Goal: Task Accomplishment & Management: Manage account settings

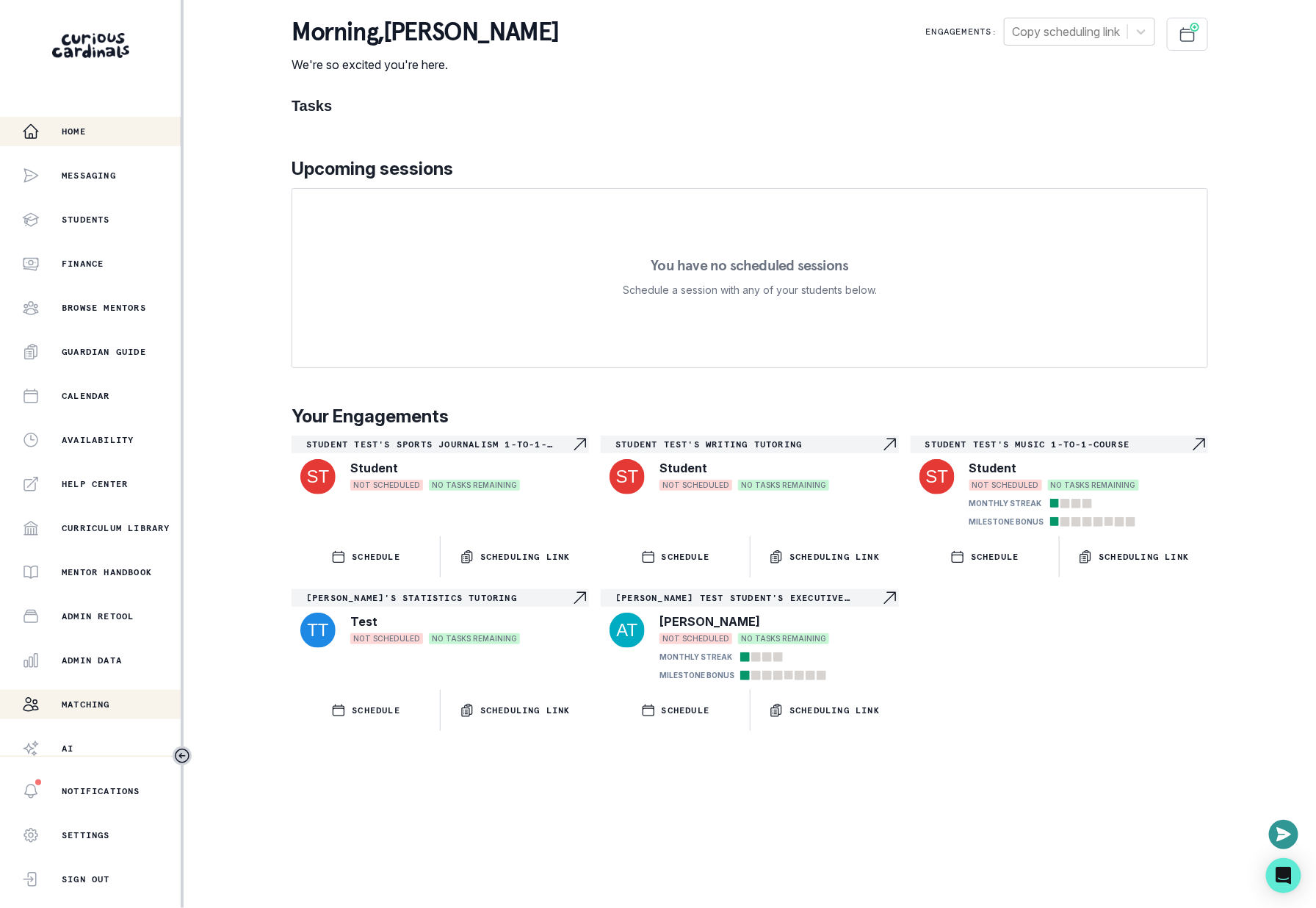
click at [88, 700] on p "Matching" at bounding box center [86, 704] width 49 height 11
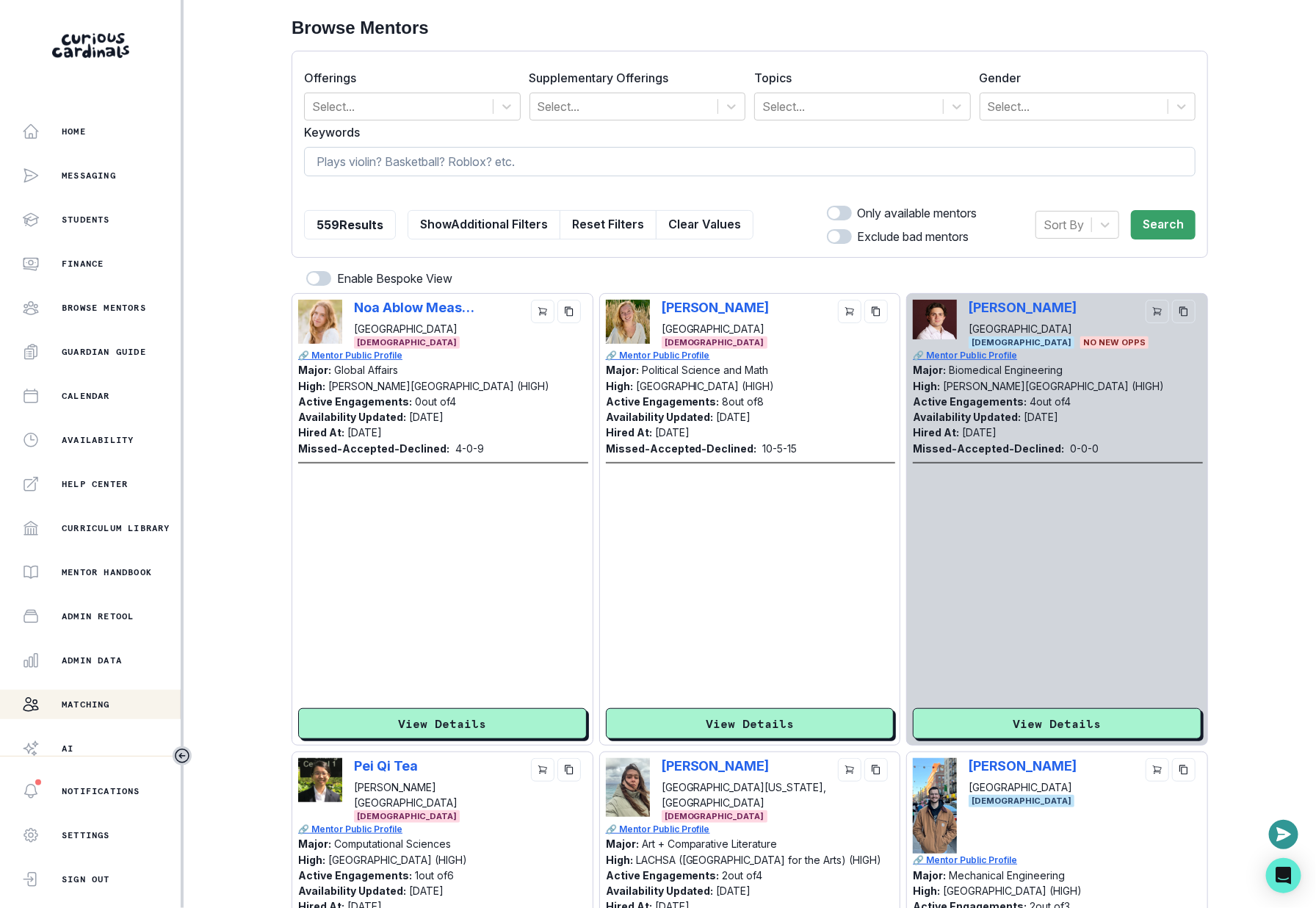
click at [476, 159] on input at bounding box center [750, 162] width 891 height 29
type input "wonjin"
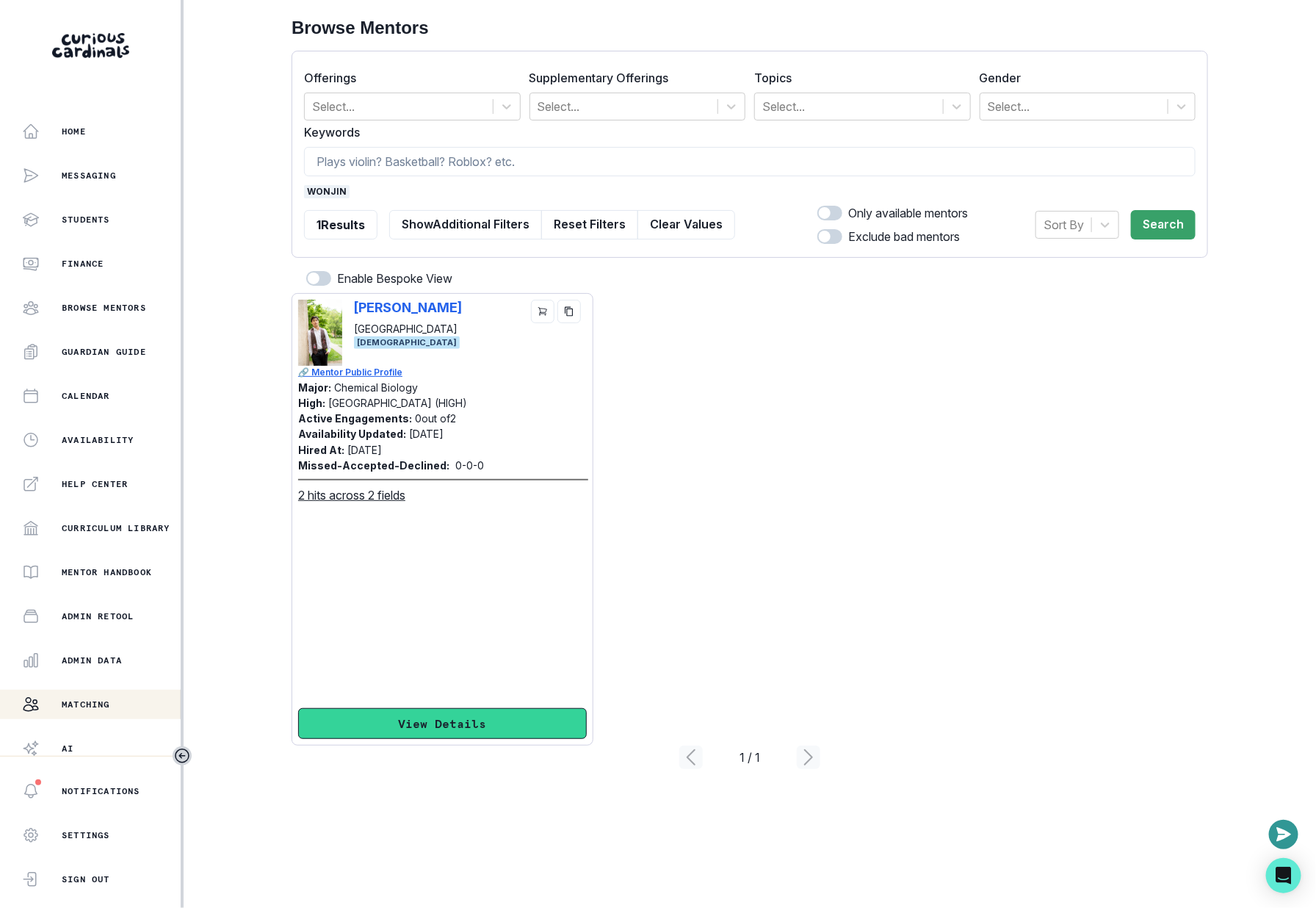
click at [439, 728] on button "View Details" at bounding box center [442, 724] width 289 height 31
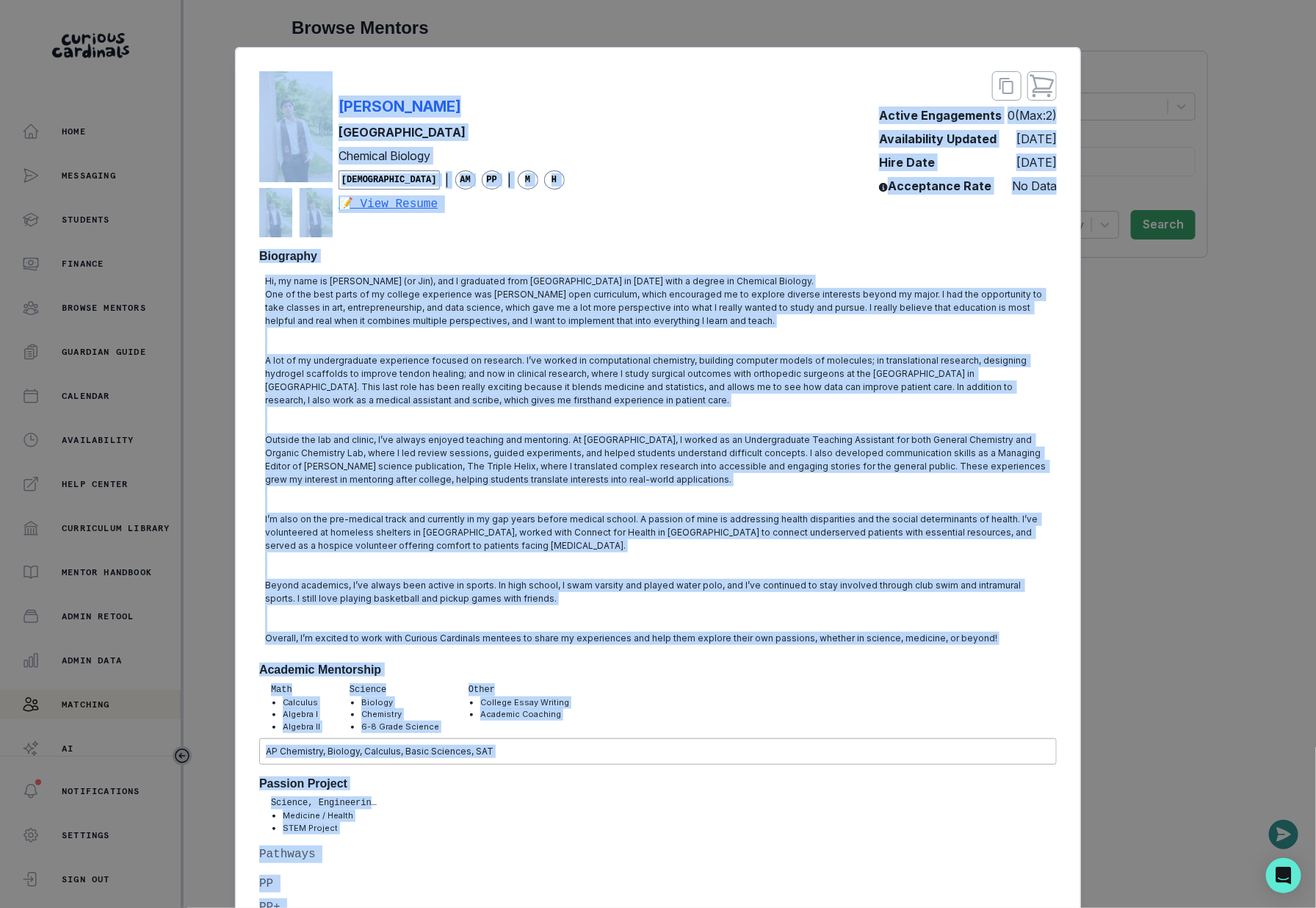
drag, startPoint x: 775, startPoint y: 482, endPoint x: 332, endPoint y: 112, distance: 577.2
click at [332, 112] on div "[PERSON_NAME] Brown University Chemical Biology [DEMOGRAPHIC_DATA] | AM PP | M …" at bounding box center [658, 818] width 798 height 1494
copy div "Loremi Do Sitam Consectetu Adipisci Elitsed Doei | TE IN | U L 📝 Etdo Magnaa En…"
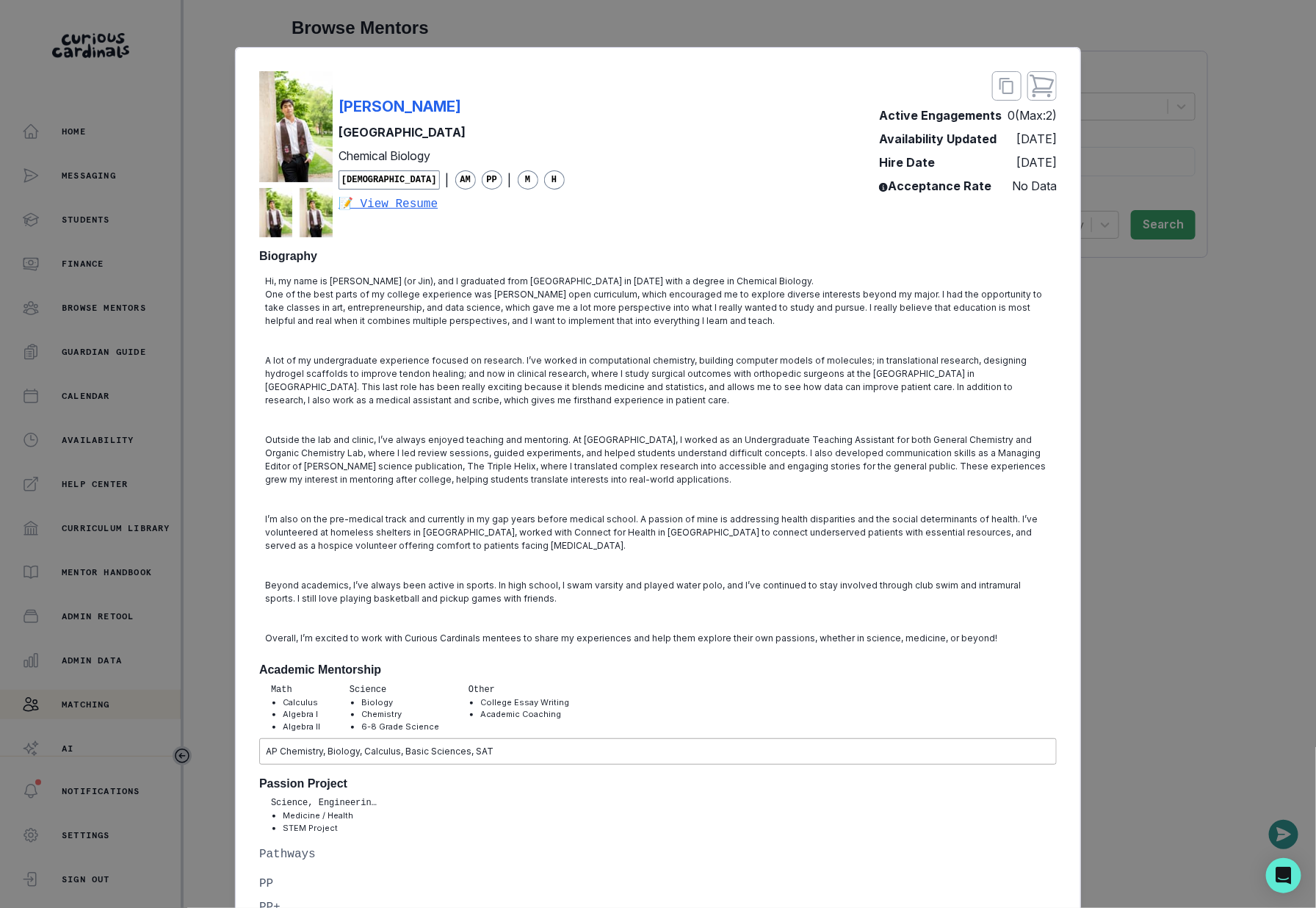
click at [183, 231] on div "[PERSON_NAME] Brown University Chemical Biology [DEMOGRAPHIC_DATA] | AM PP | M …" at bounding box center [658, 454] width 1316 height 908
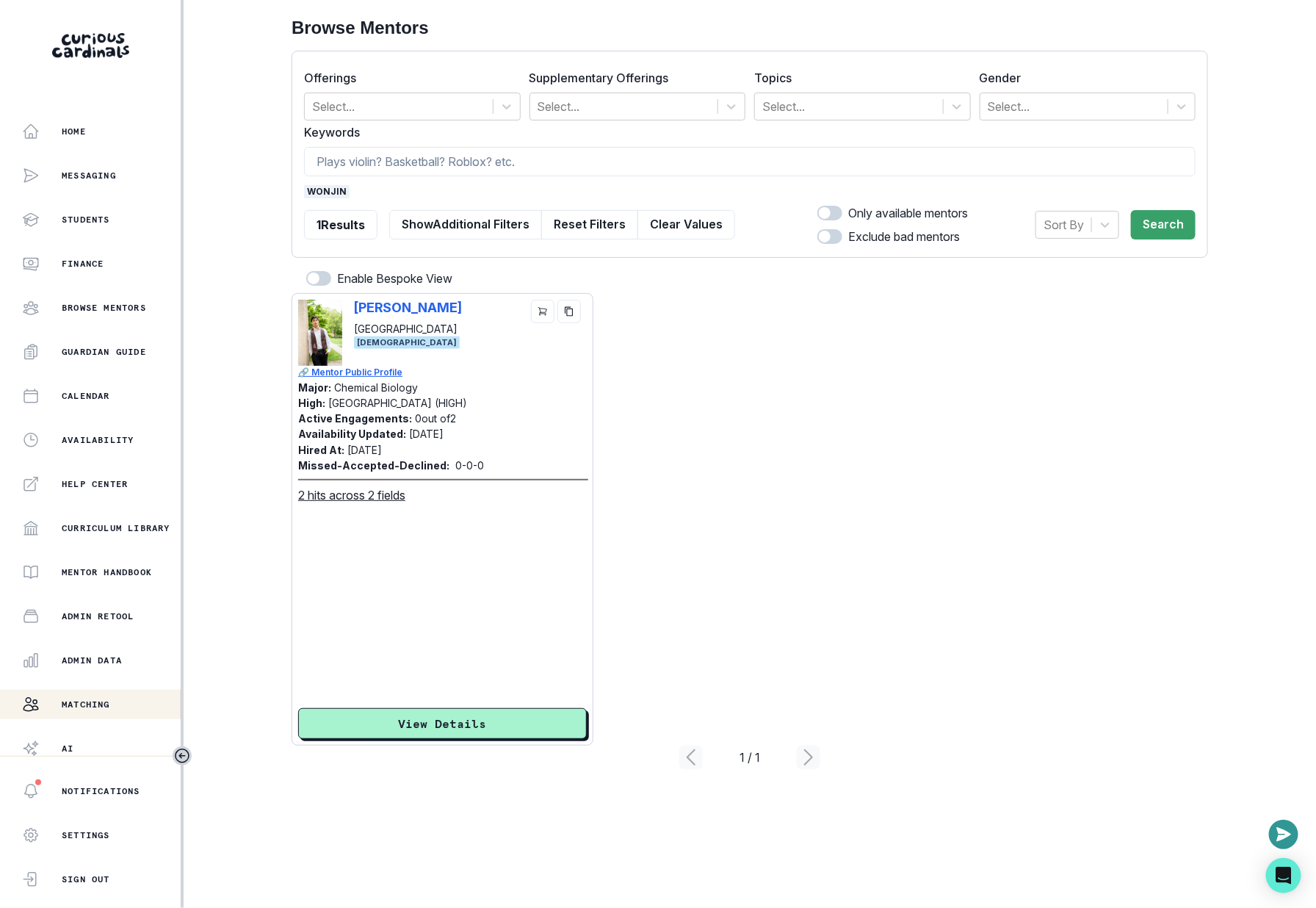
click at [313, 197] on span "wonjin" at bounding box center [327, 192] width 45 height 13
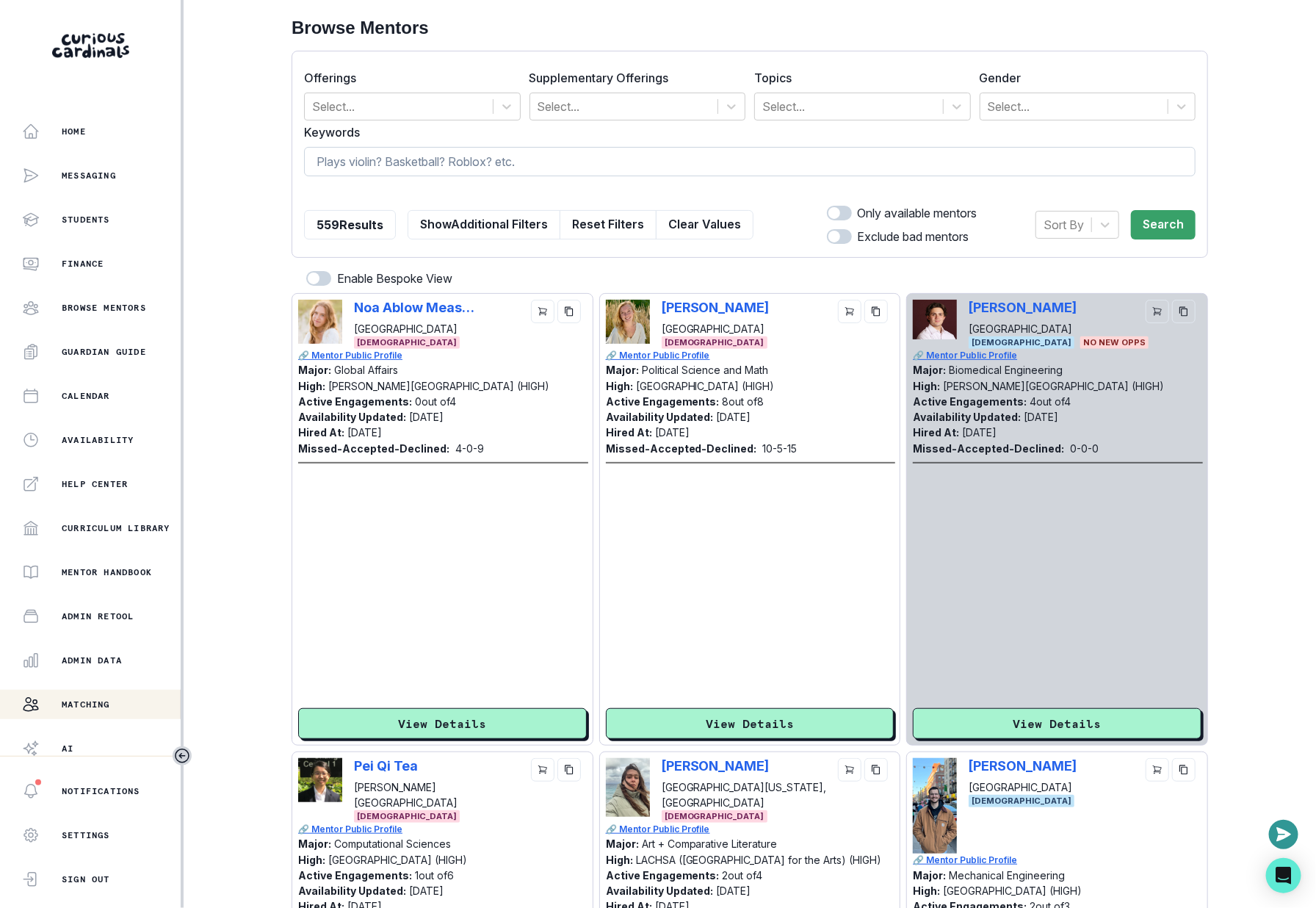
click at [344, 173] on input at bounding box center [750, 162] width 891 height 29
type input "cornell"
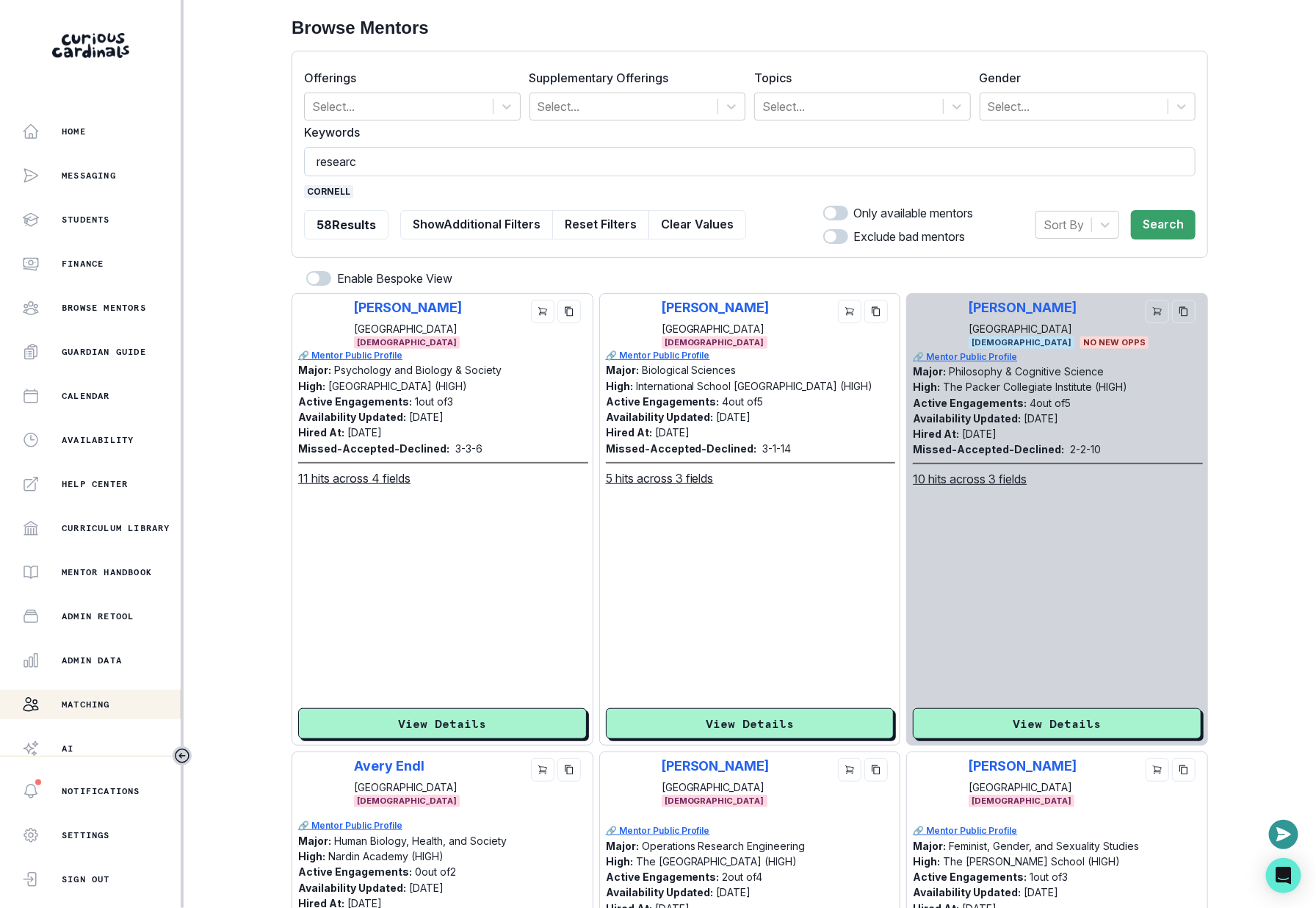
type input "research"
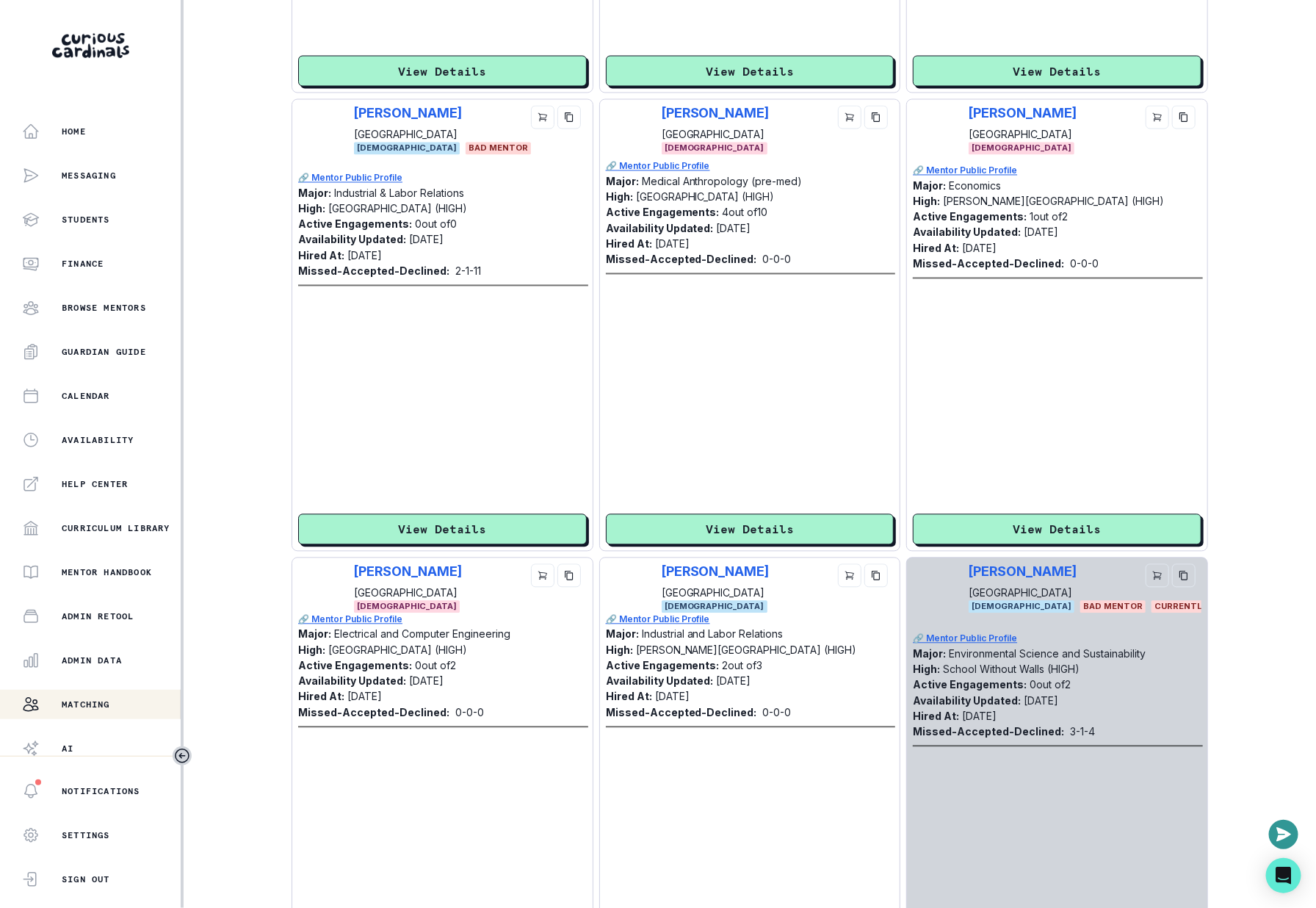
scroll to position [4017, 0]
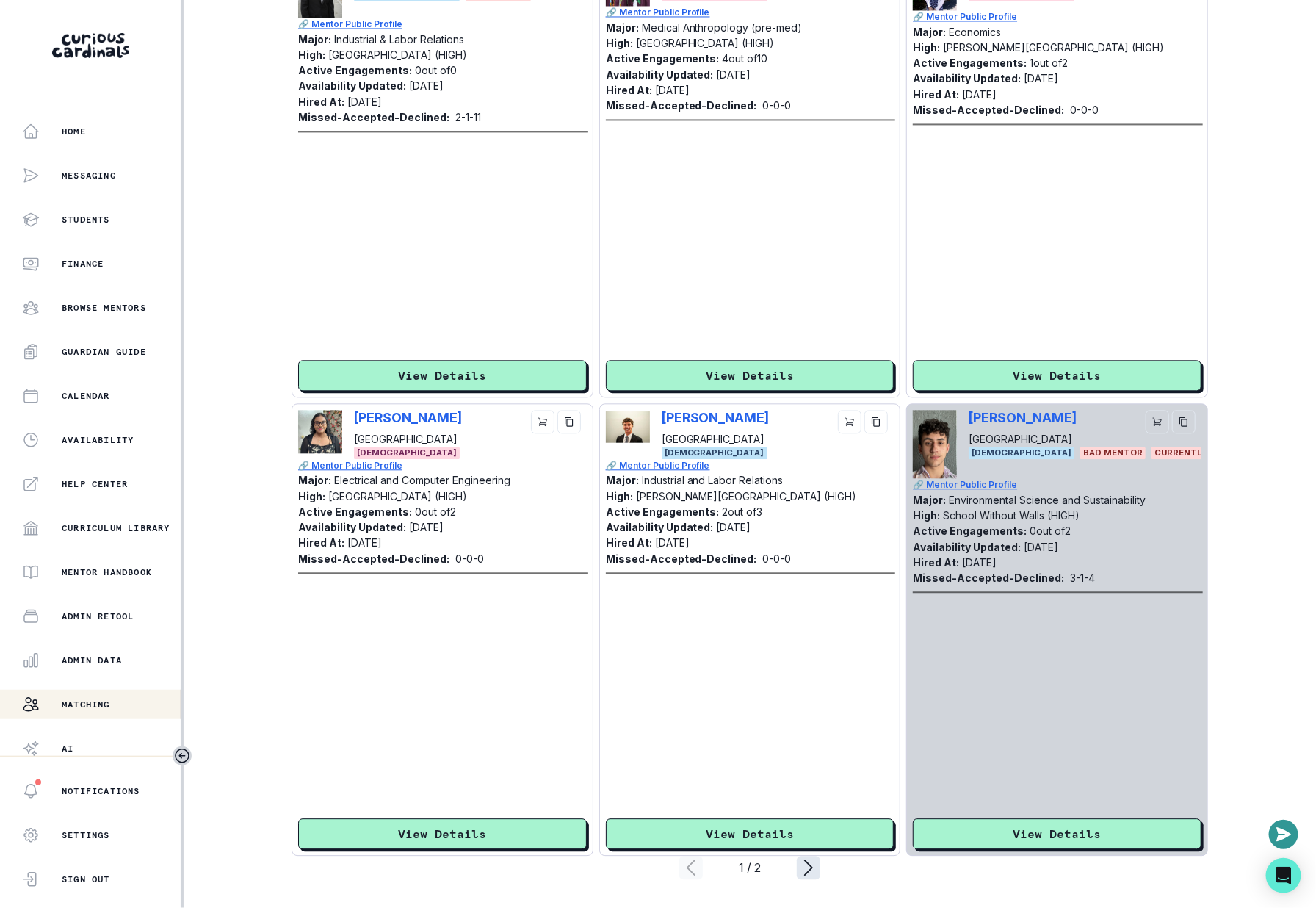
click at [814, 866] on icon "page right" at bounding box center [809, 867] width 24 height 24
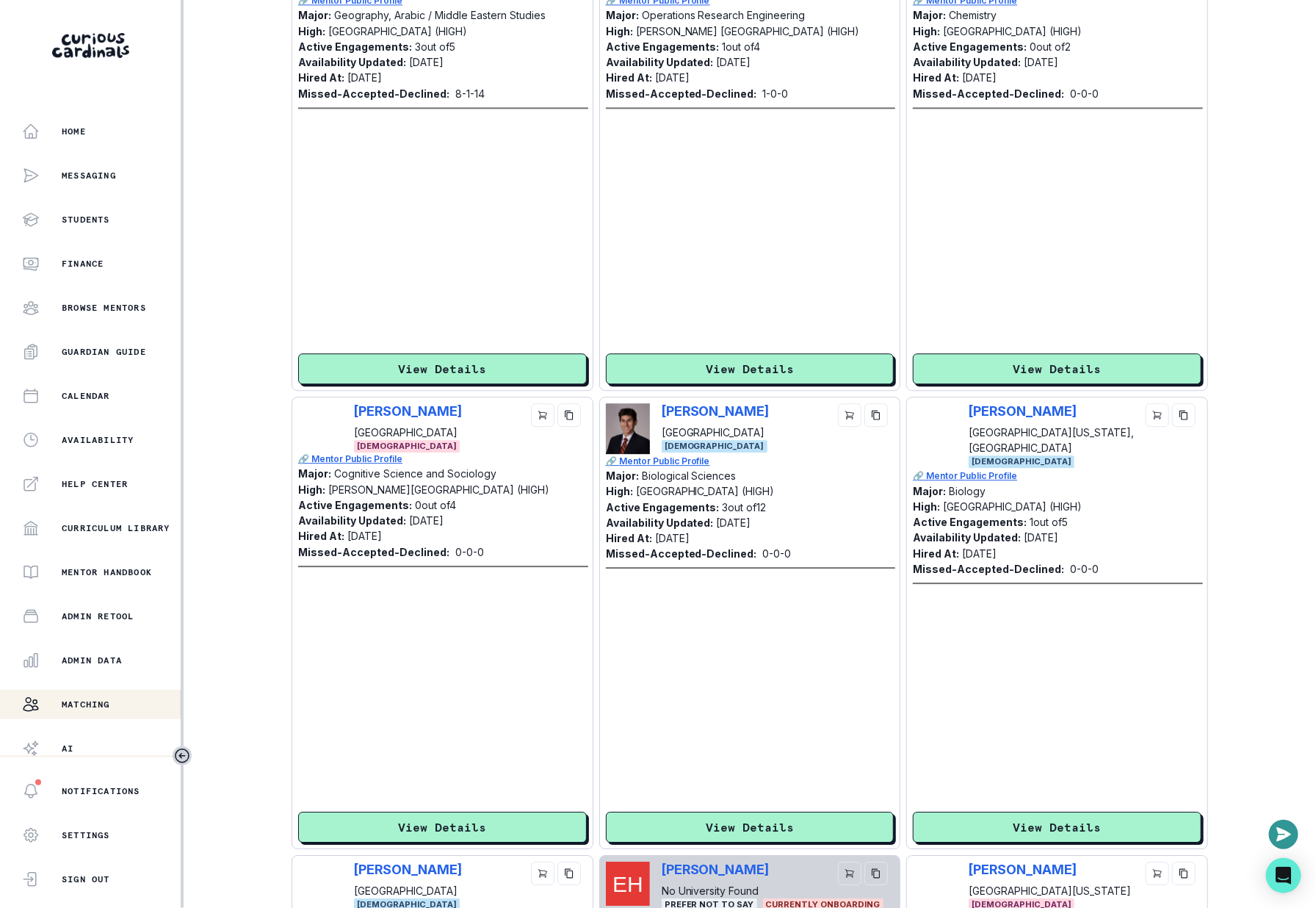
scroll to position [1732, 0]
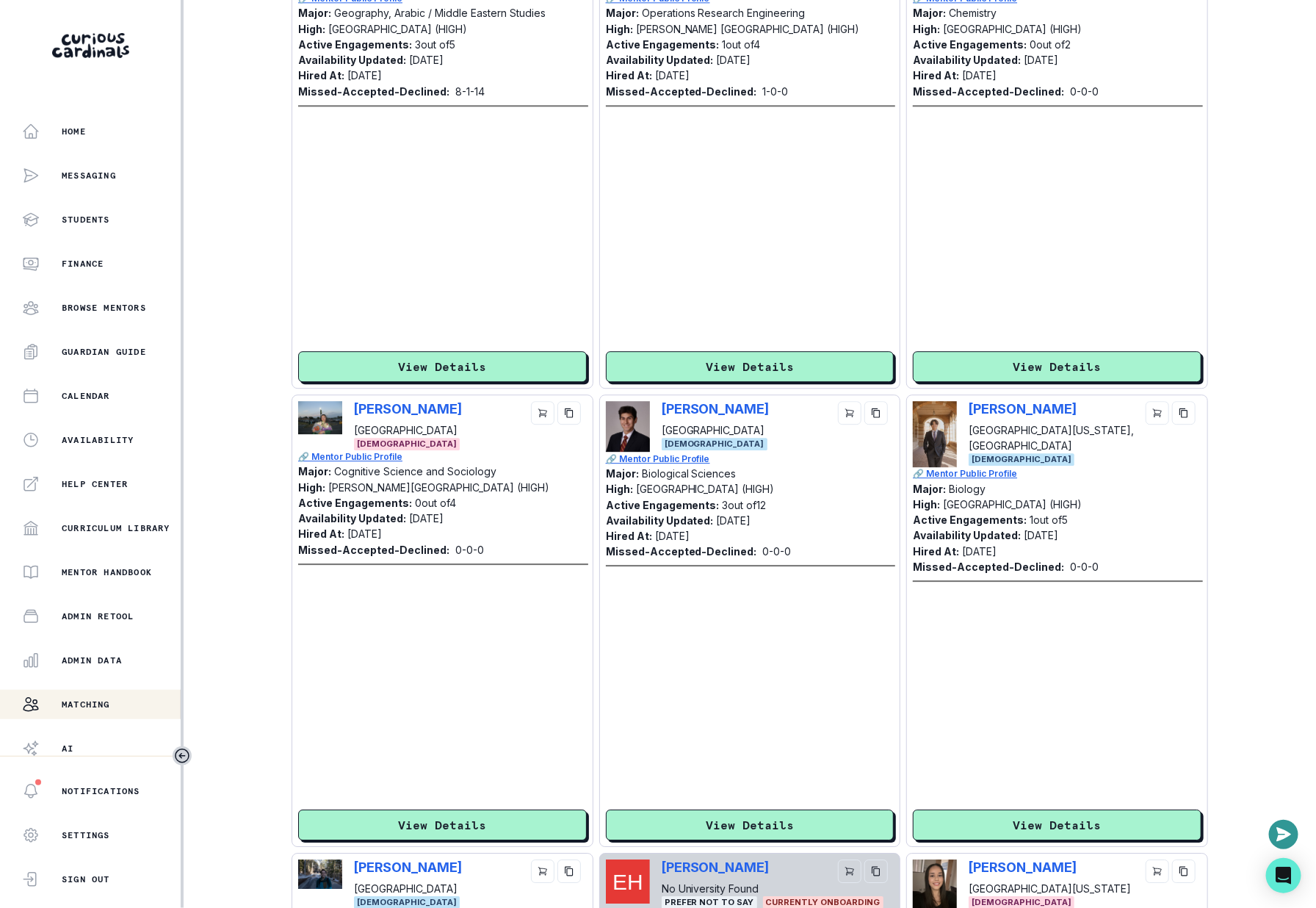
click at [729, 809] on div "[PERSON_NAME] [PERSON_NAME] University [DEMOGRAPHIC_DATA] 🔗 Mentor Public Profi…" at bounding box center [750, 620] width 289 height 439
click at [731, 815] on button "View Details" at bounding box center [750, 825] width 289 height 31
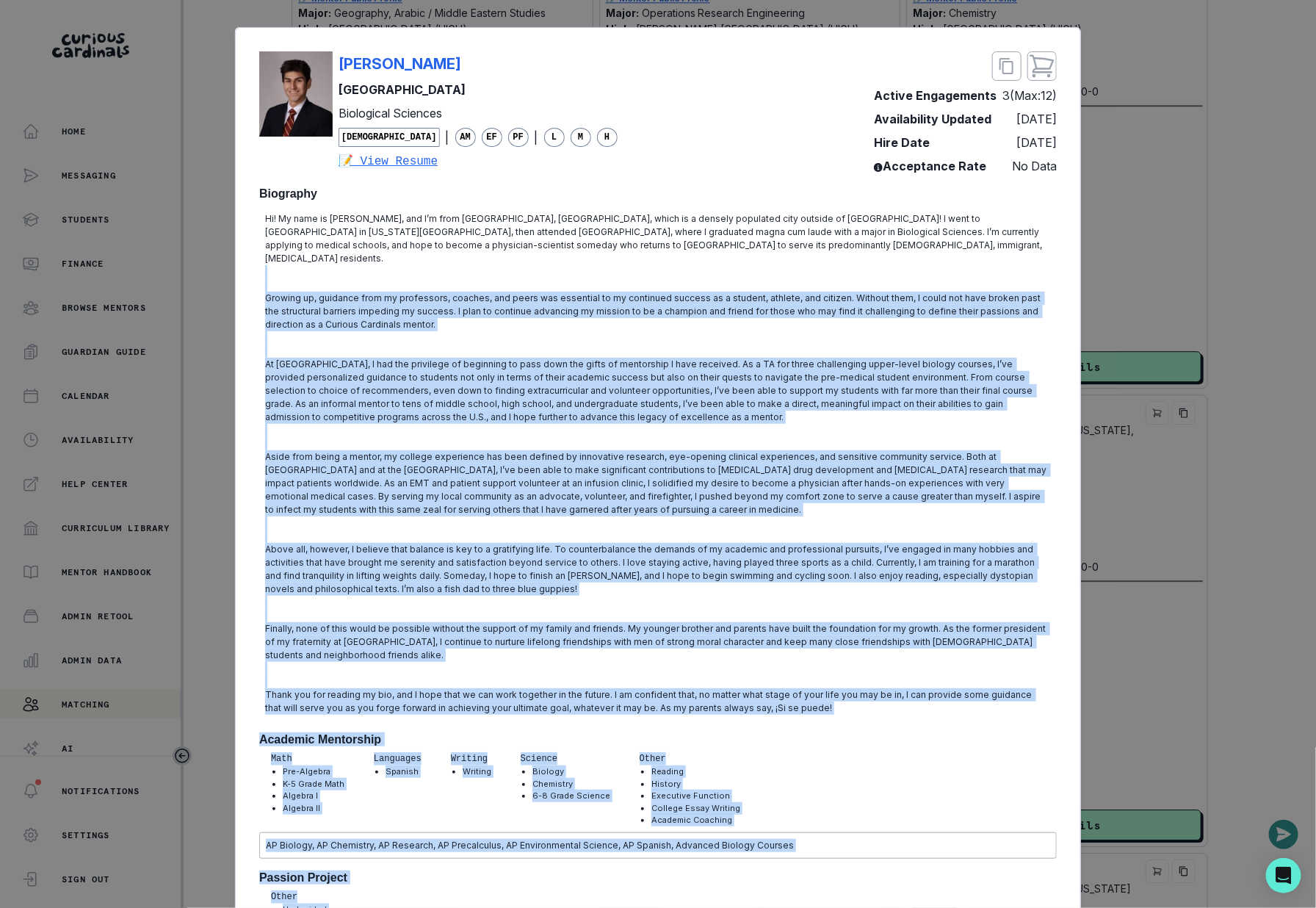
scroll to position [0, 0]
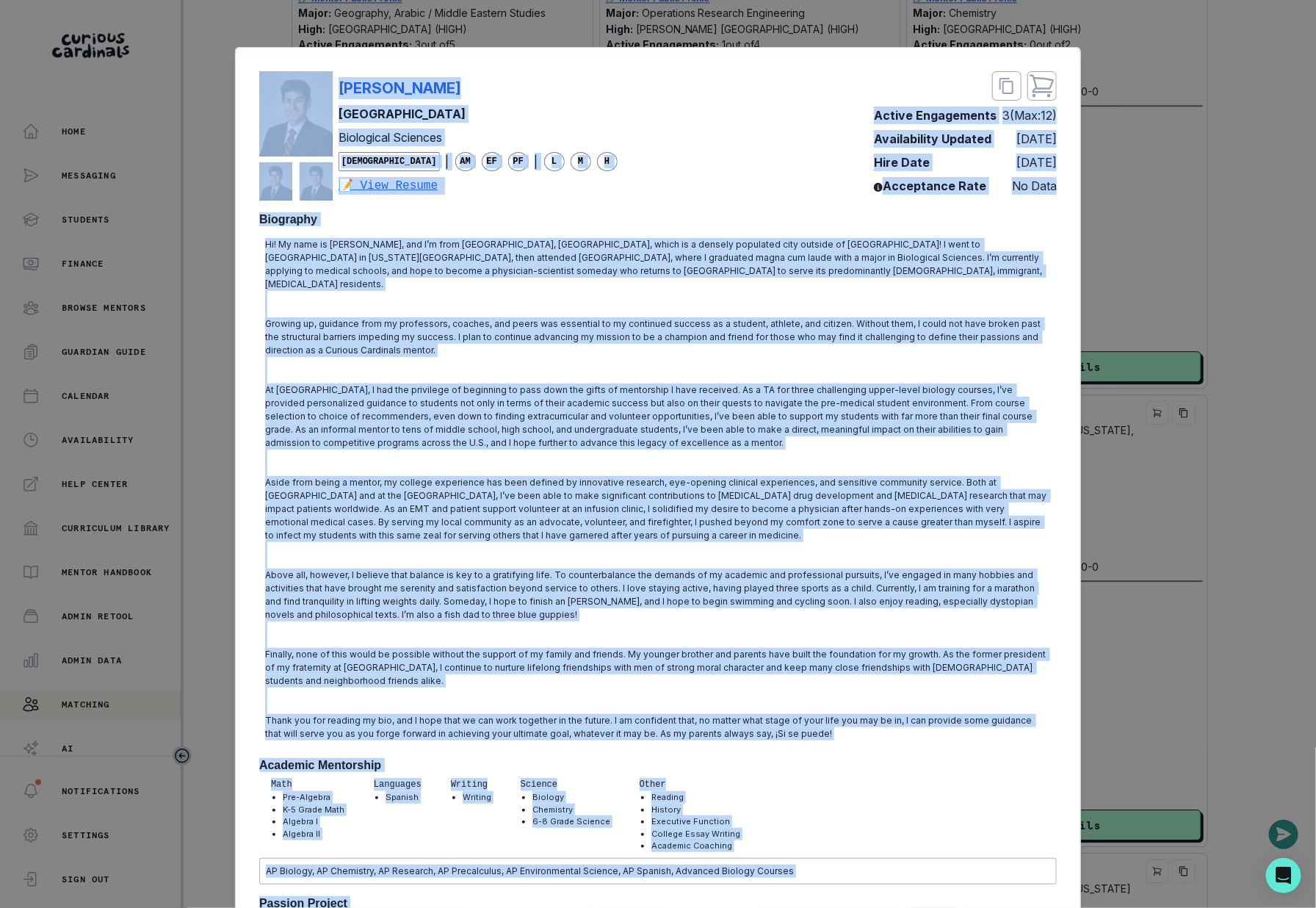
drag, startPoint x: 469, startPoint y: 393, endPoint x: 332, endPoint y: 93, distance: 329.8
copy div "Lorem Ipsum Dolorsi Ametconsec Adipiscing Elitsedd Eius | TE IN UT | L E D 📝 Ma…"
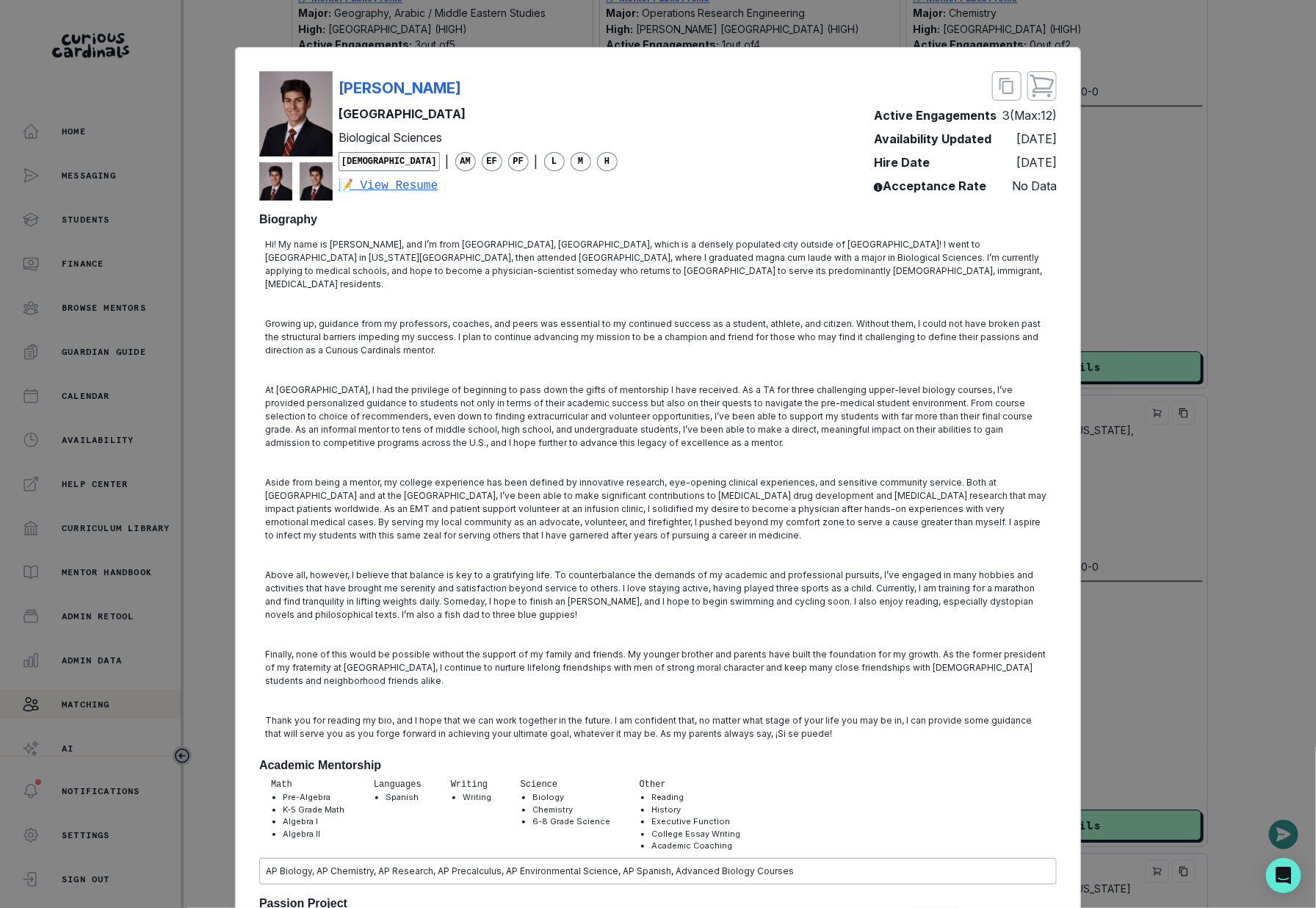
click at [1183, 258] on div "[PERSON_NAME] [PERSON_NAME] University Biological Sciences [DEMOGRAPHIC_DATA] |…" at bounding box center [658, 454] width 1316 height 908
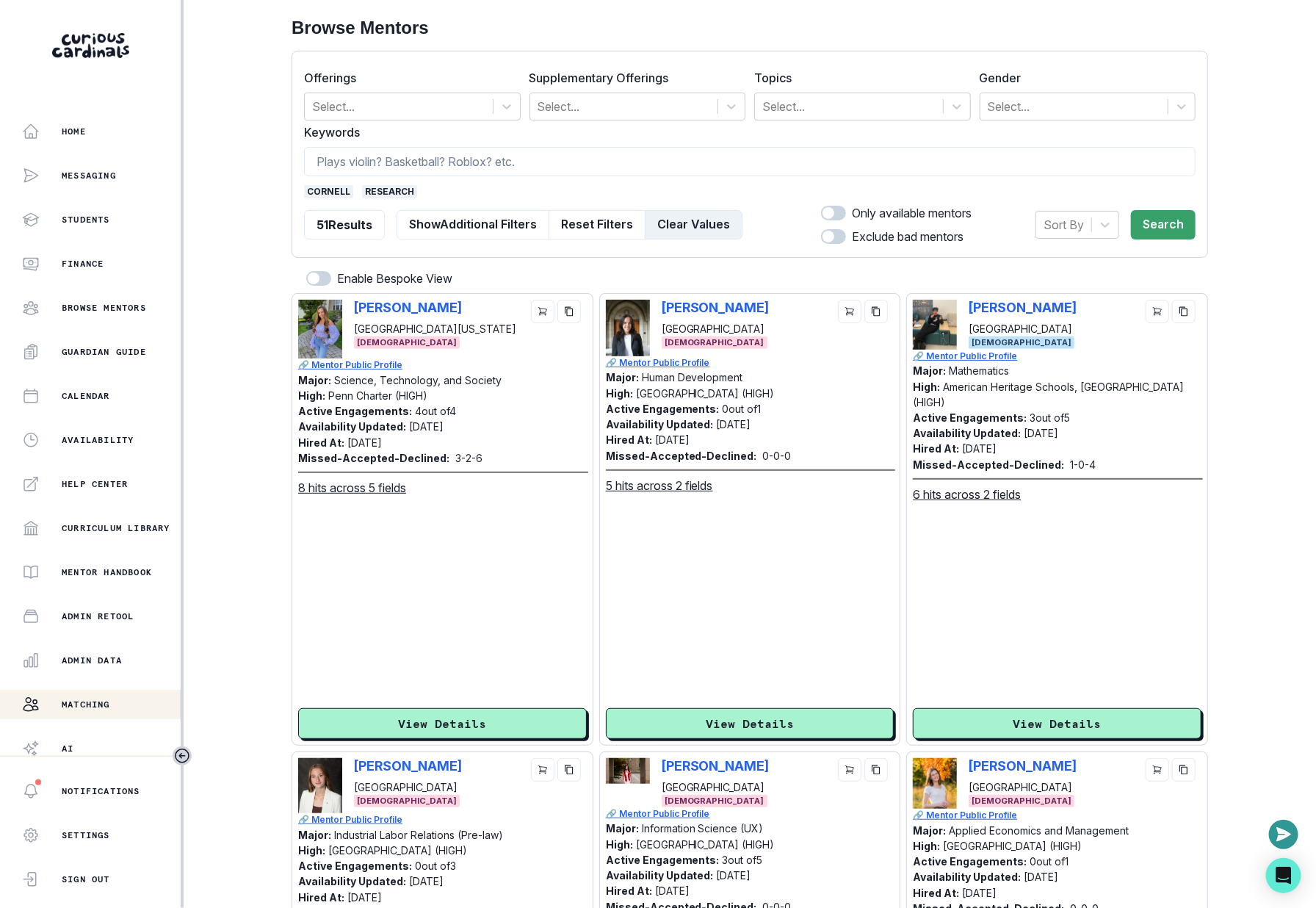
click at [713, 213] on button "Clear Values" at bounding box center [693, 225] width 97 height 29
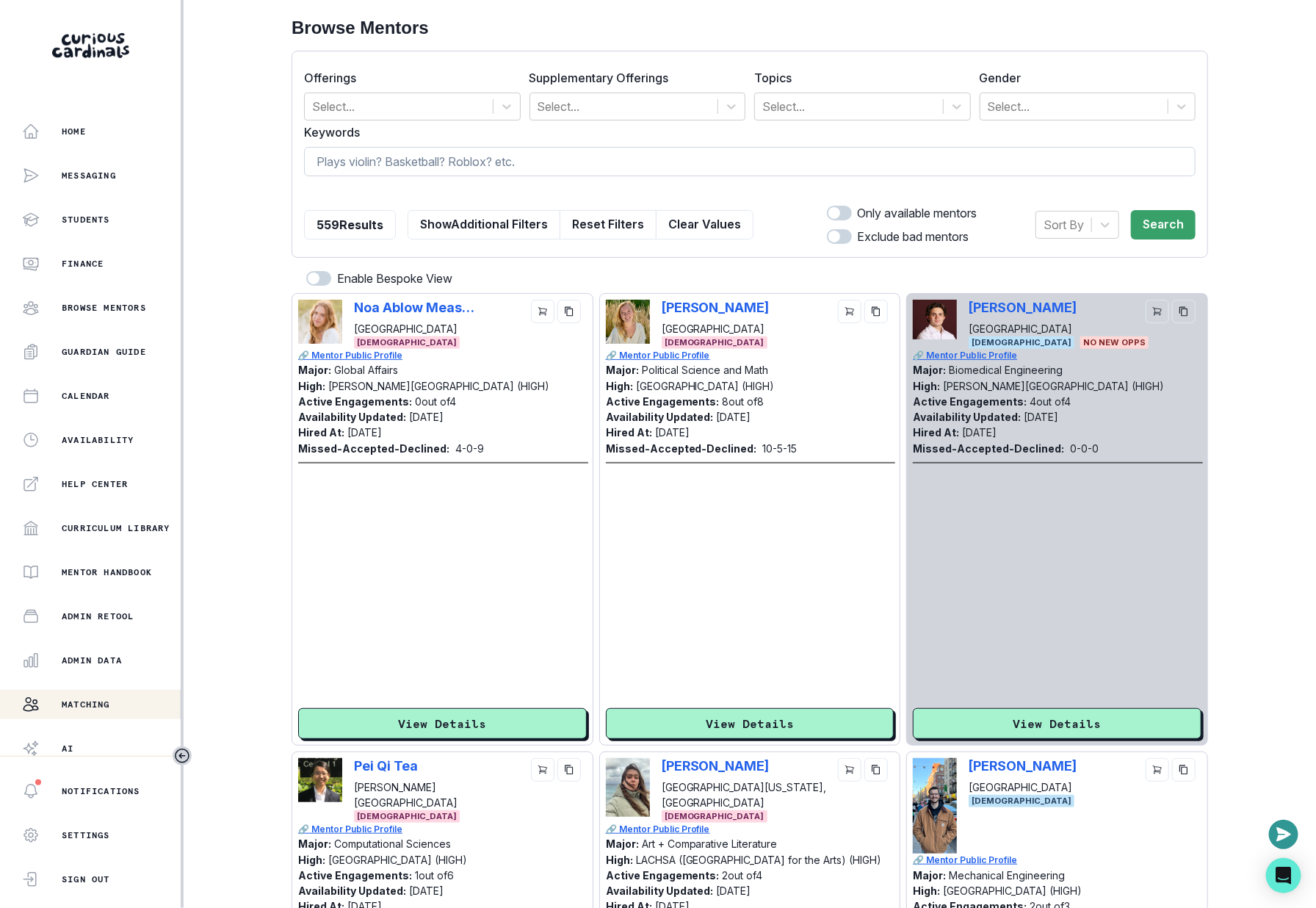
click at [710, 150] on input at bounding box center [750, 162] width 891 height 29
type input "USC"
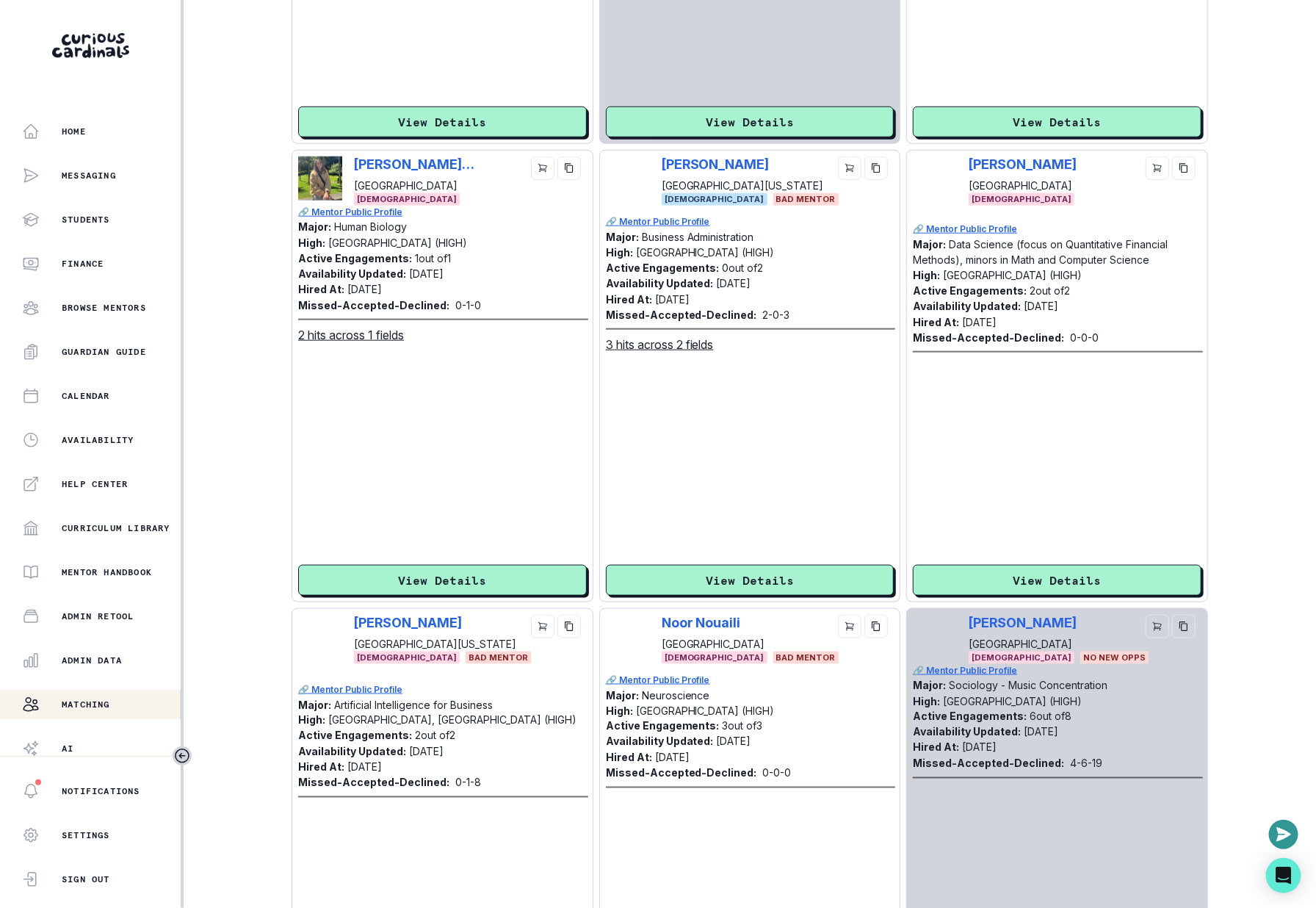
scroll to position [603, 0]
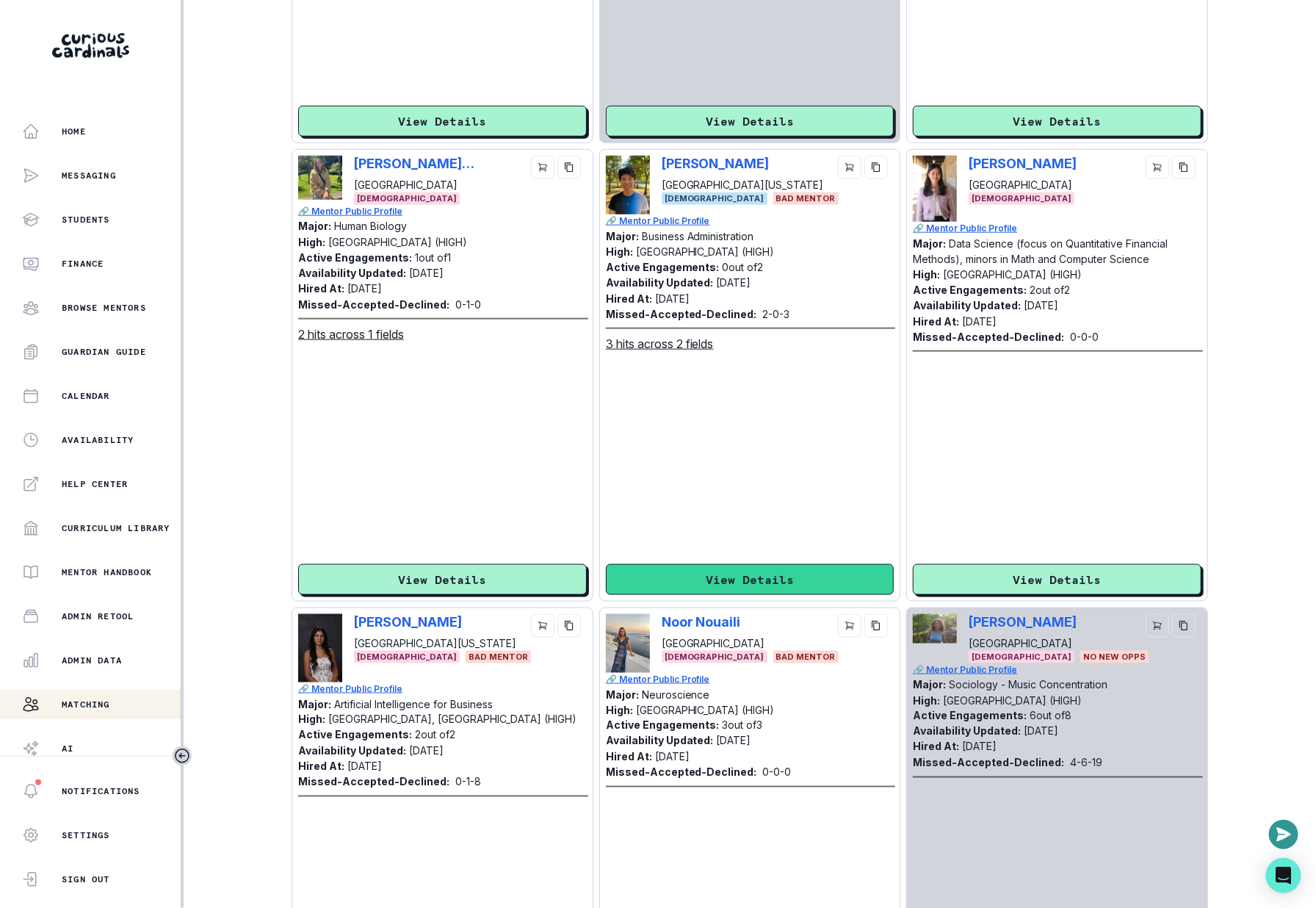
click at [705, 573] on button "View Details" at bounding box center [750, 580] width 289 height 31
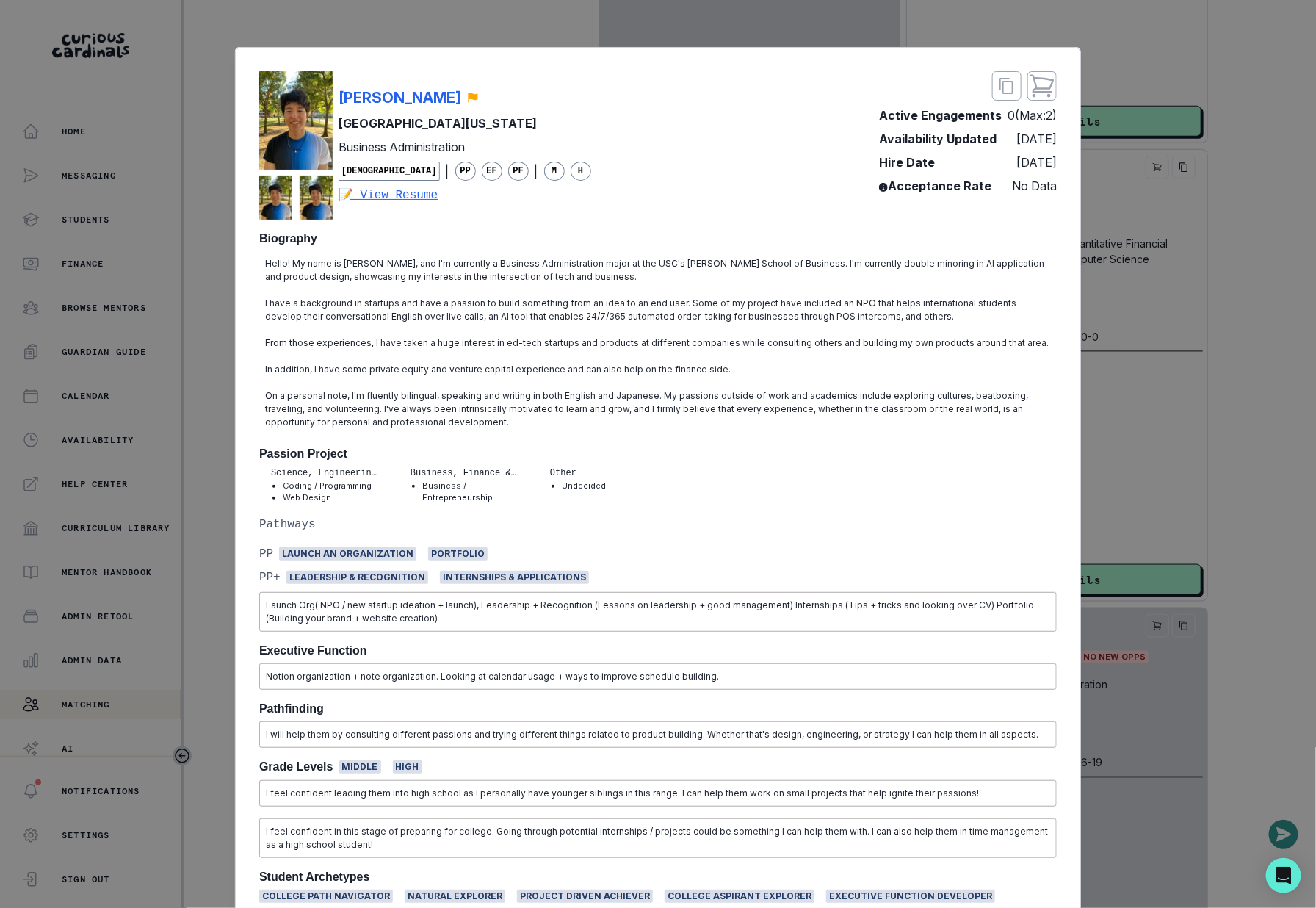
click at [1081, 478] on div "Takuto Kakeda [GEOGRAPHIC_DATA][US_STATE] Business Administration [DEMOGRAPHIC_…" at bounding box center [658, 841] width 846 height 1589
click at [1106, 467] on div "Takuto Kakeda [GEOGRAPHIC_DATA][US_STATE] Business Administration [DEMOGRAPHIC_…" at bounding box center [658, 454] width 1316 height 908
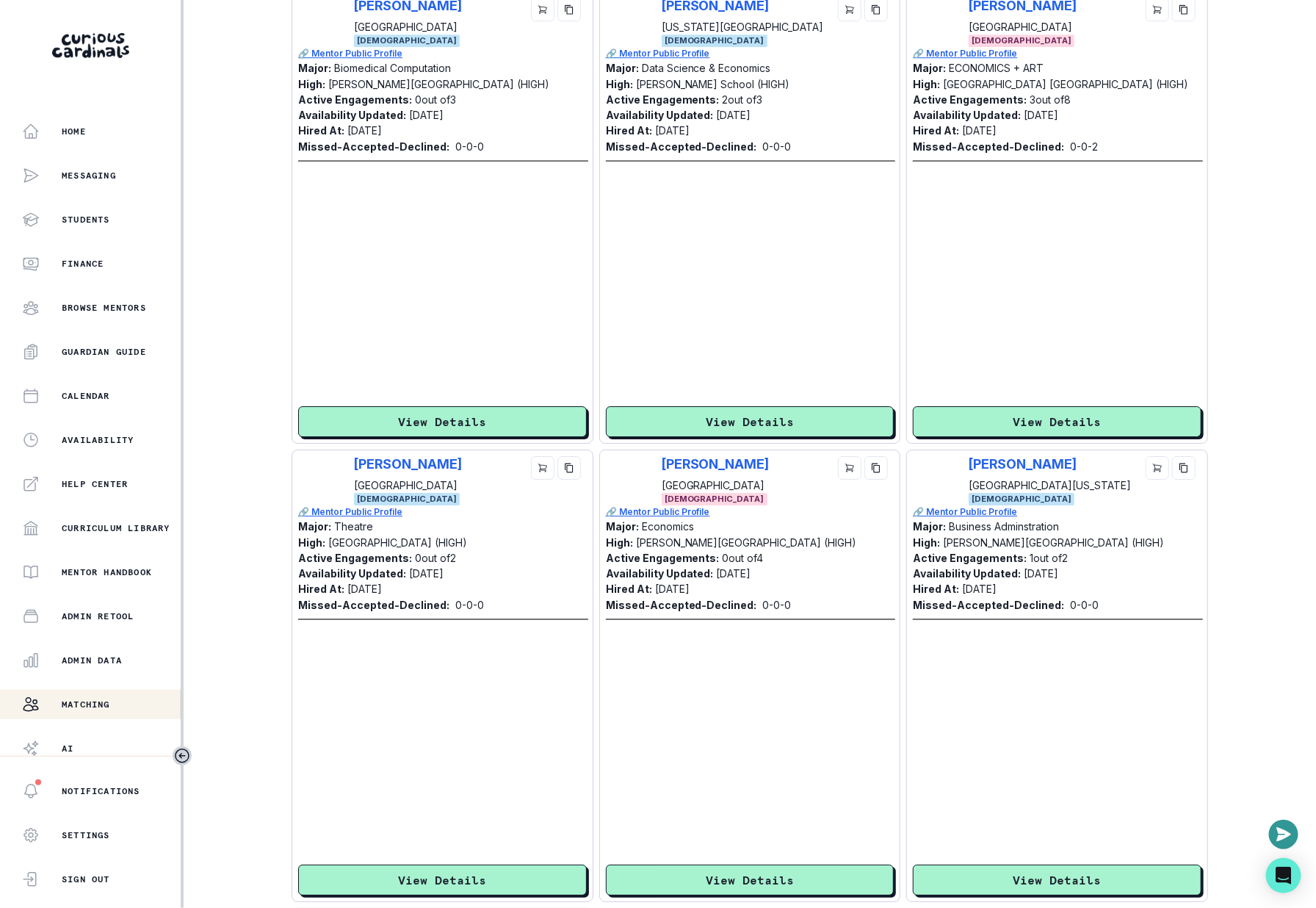
scroll to position [2333, 0]
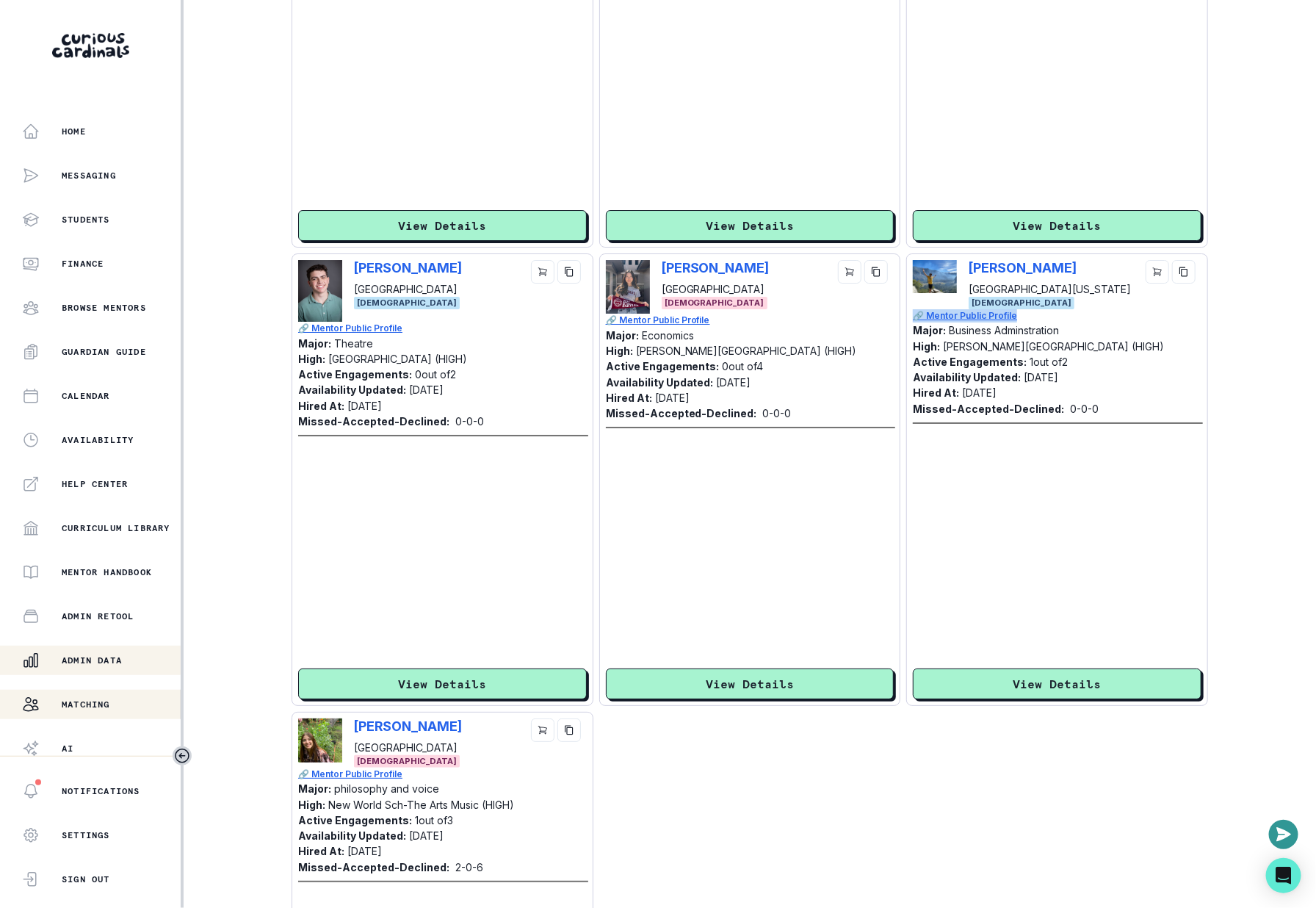
click at [130, 647] on button "Admin Data" at bounding box center [90, 660] width 181 height 29
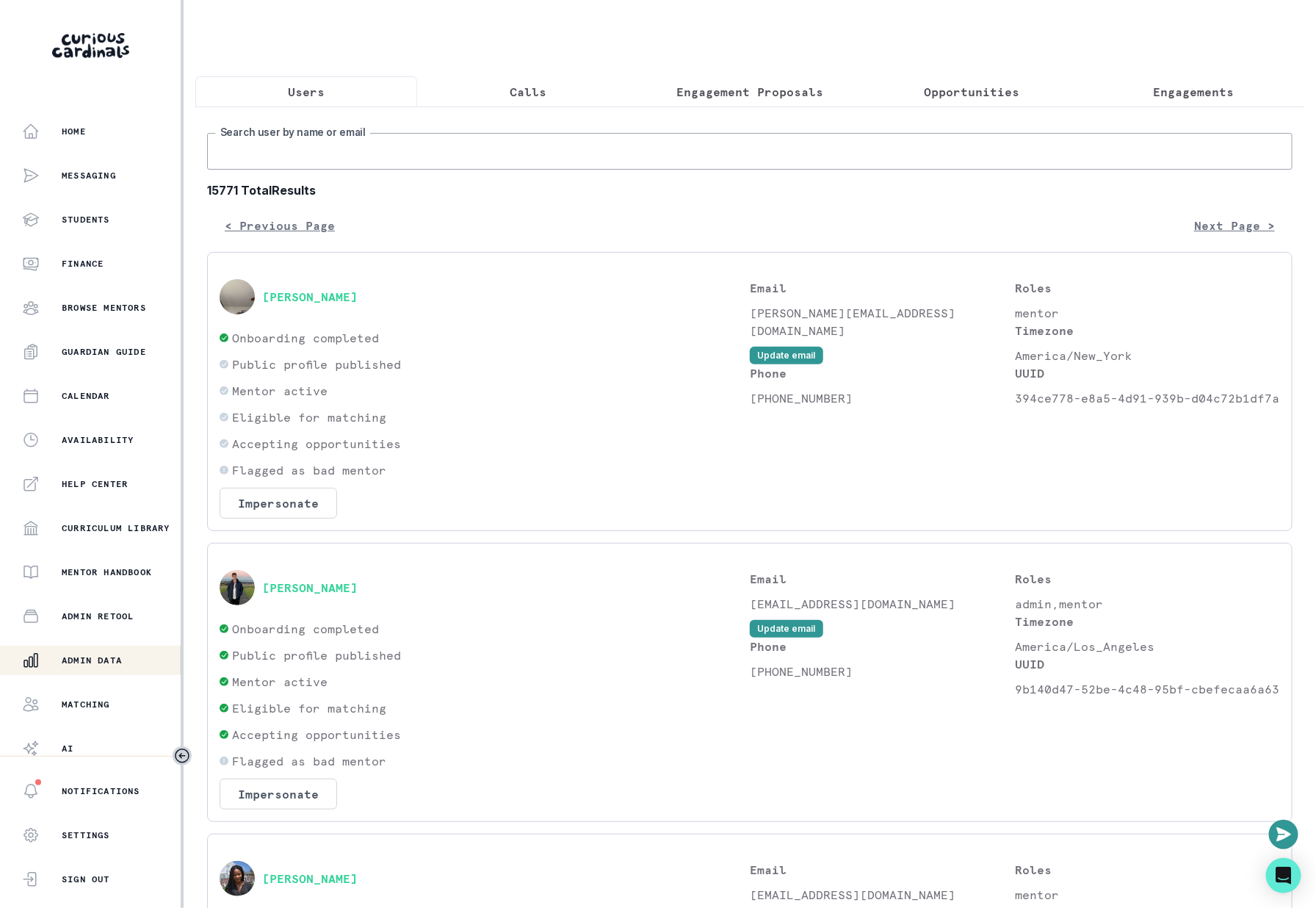
click at [507, 143] on input "Search user by name or email" at bounding box center [749, 151] width 1085 height 37
click at [1206, 92] on p "Engagements" at bounding box center [1194, 92] width 81 height 18
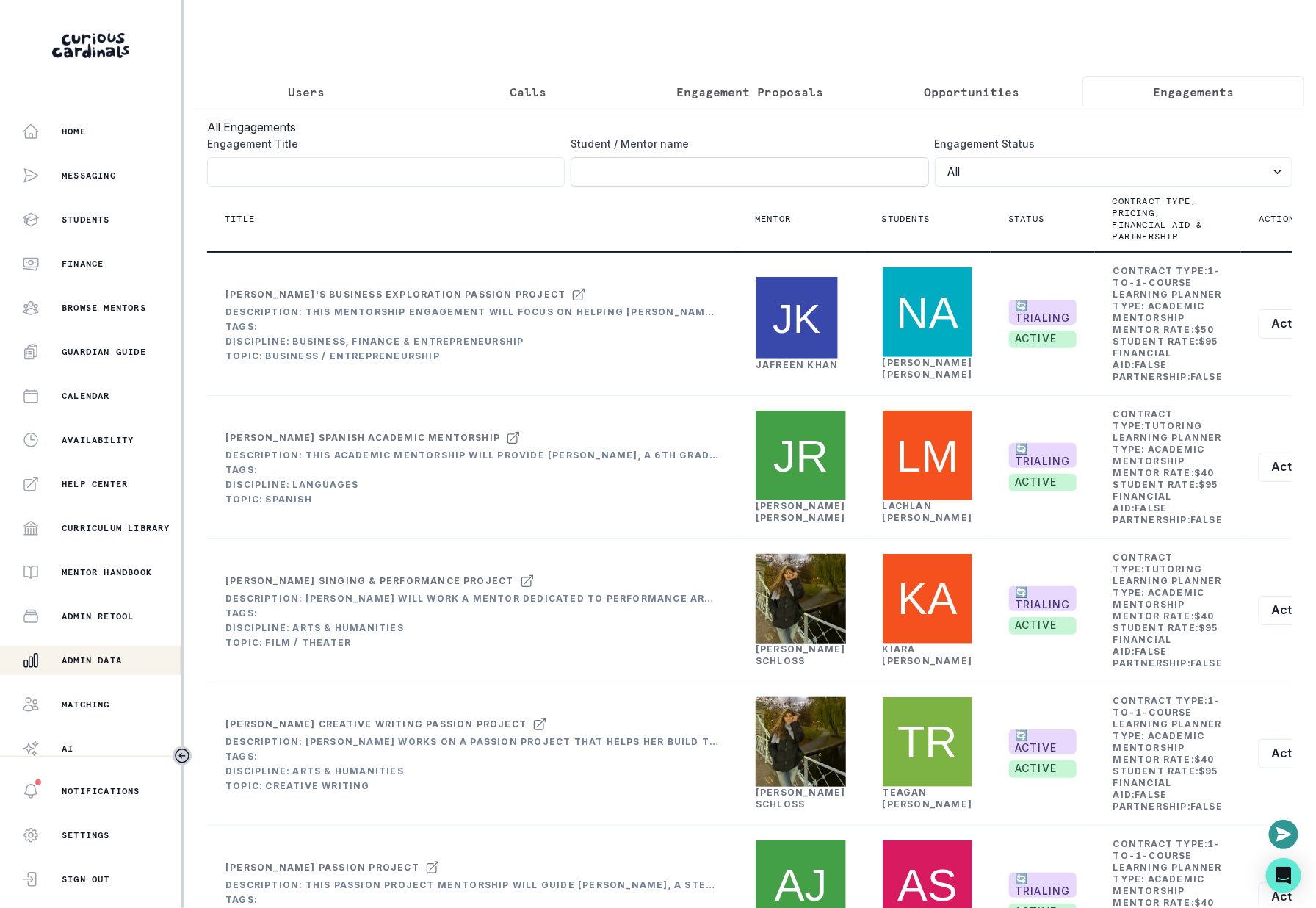
click at [645, 166] on input "Engagement Title" at bounding box center [749, 172] width 358 height 29
type input "yousuf"
click button "submit" at bounding box center [0, 0] width 0 height 0
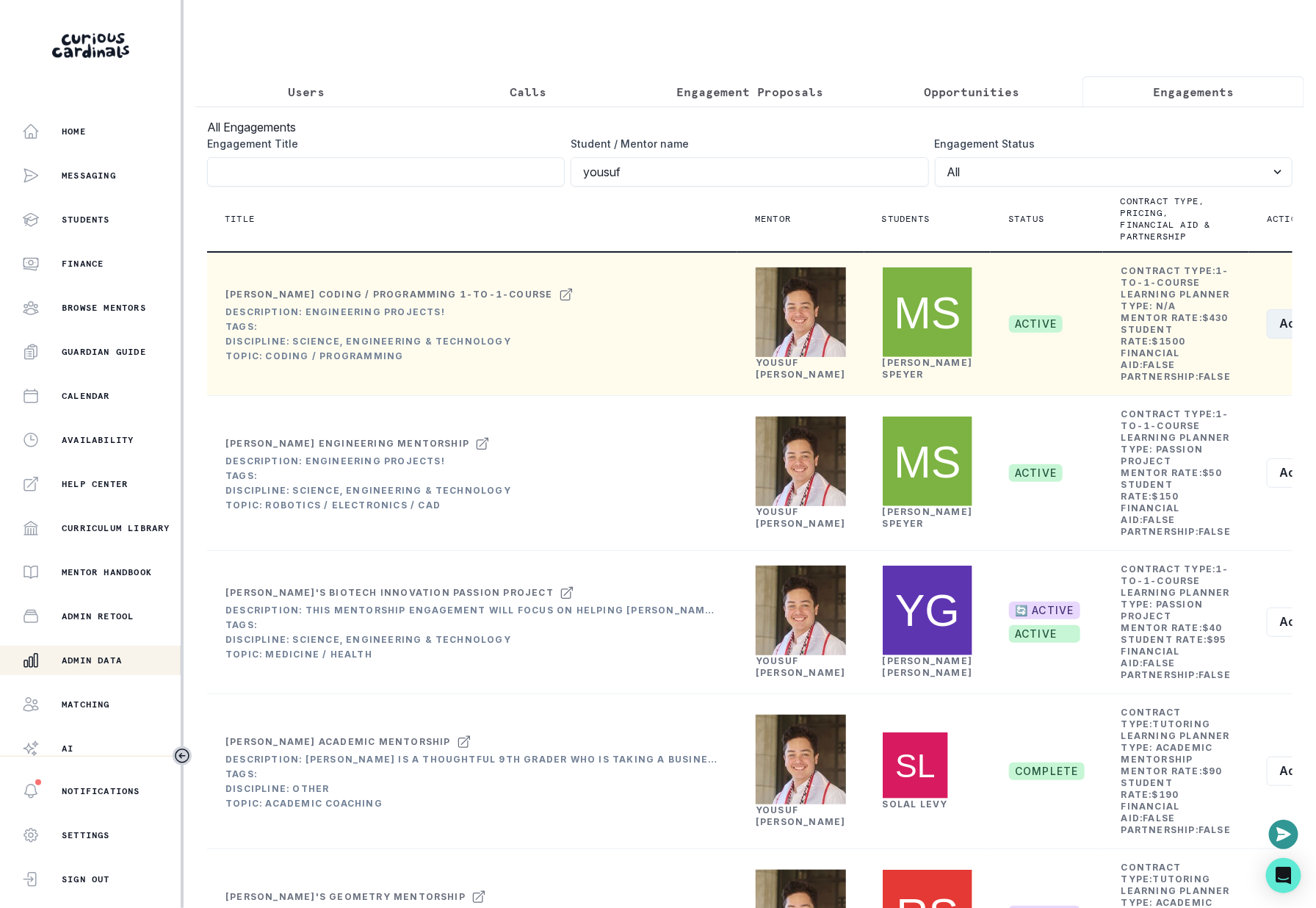
click at [1267, 339] on button "Actions" at bounding box center [1311, 324] width 88 height 29
click at [1180, 410] on button "Edit" at bounding box center [1196, 409] width 163 height 24
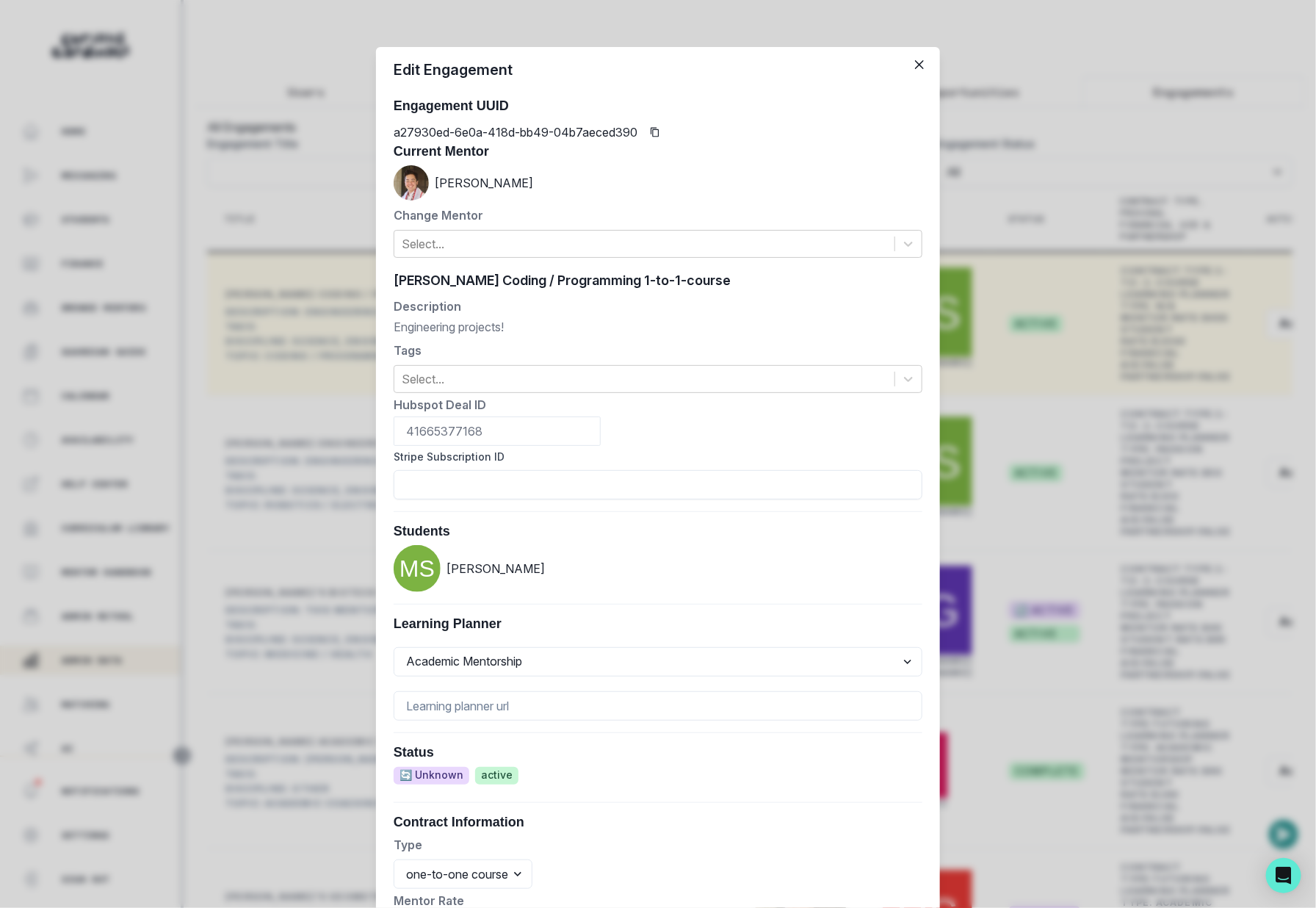
scroll to position [320, 0]
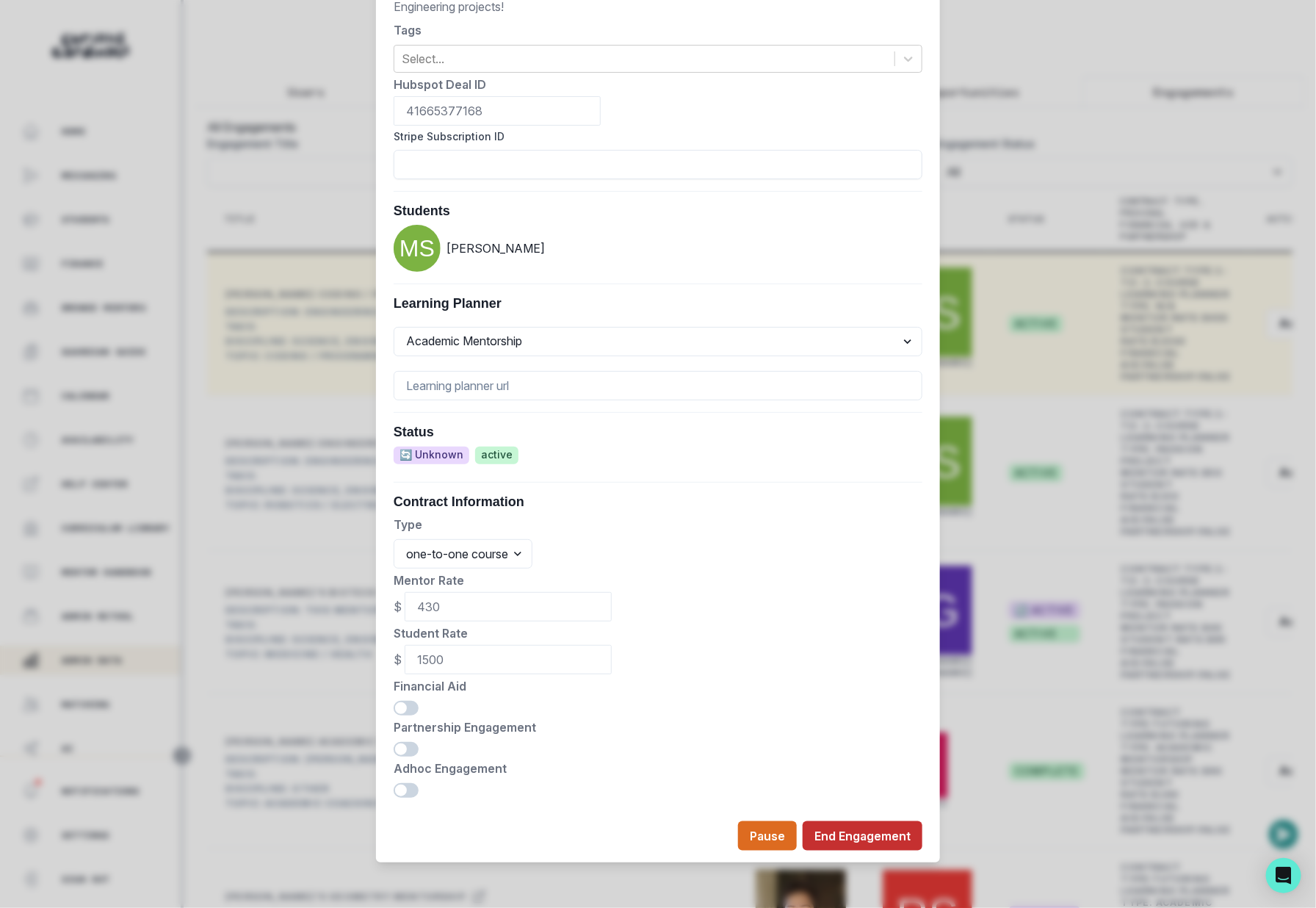
click at [861, 841] on button "End Engagement" at bounding box center [862, 837] width 119 height 29
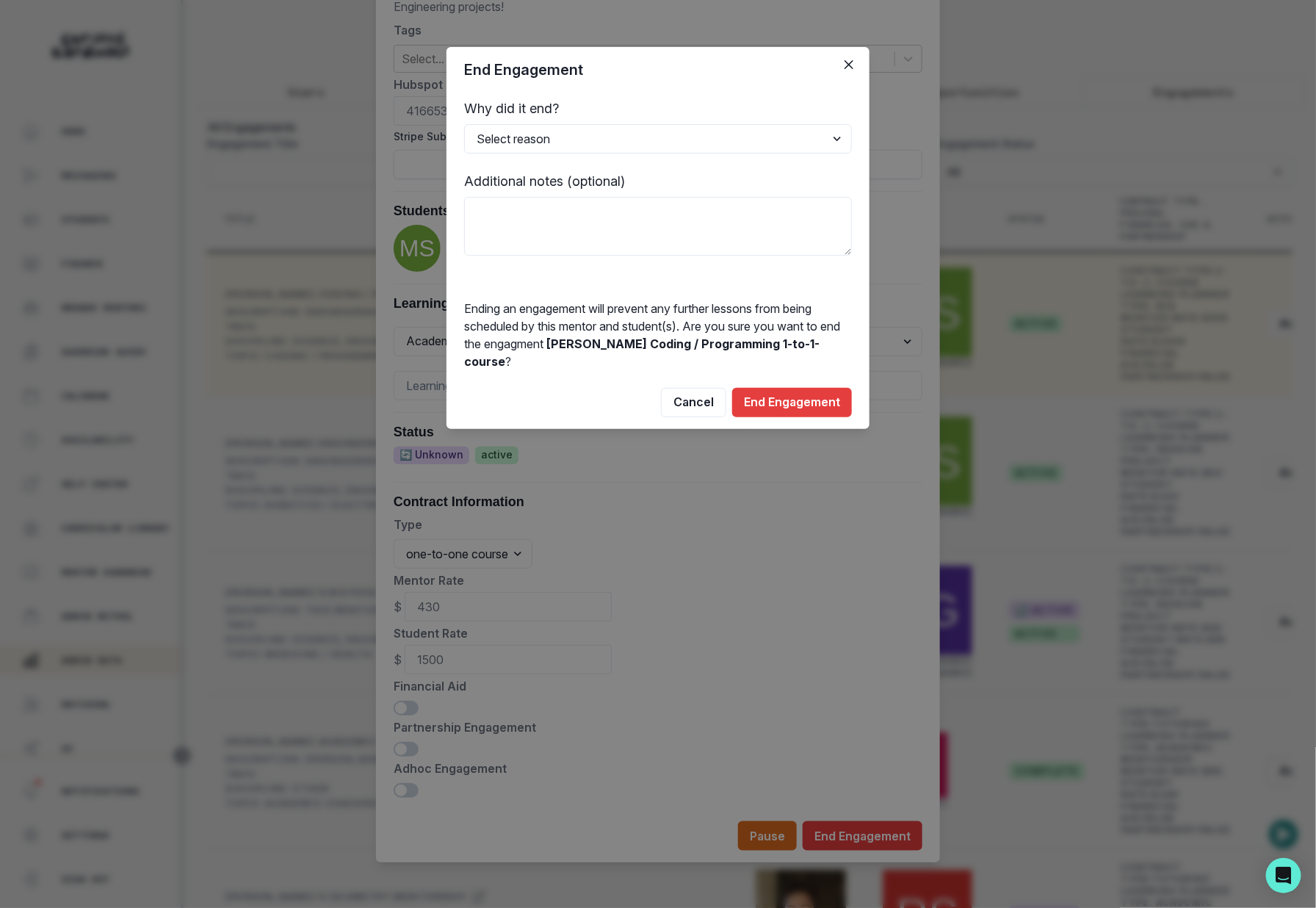
click at [761, 116] on p "Why did it end?" at bounding box center [658, 108] width 388 height 19
click at [761, 130] on select "Select reason Completed Ended by customer Ended by mentor Other (please add add…" at bounding box center [658, 139] width 388 height 29
select select "Completed"
click at [464, 124] on select "Select reason Completed Ended by customer Ended by mentor Other (please add add…" at bounding box center [658, 139] width 388 height 29
click at [739, 231] on textarea at bounding box center [658, 226] width 388 height 58
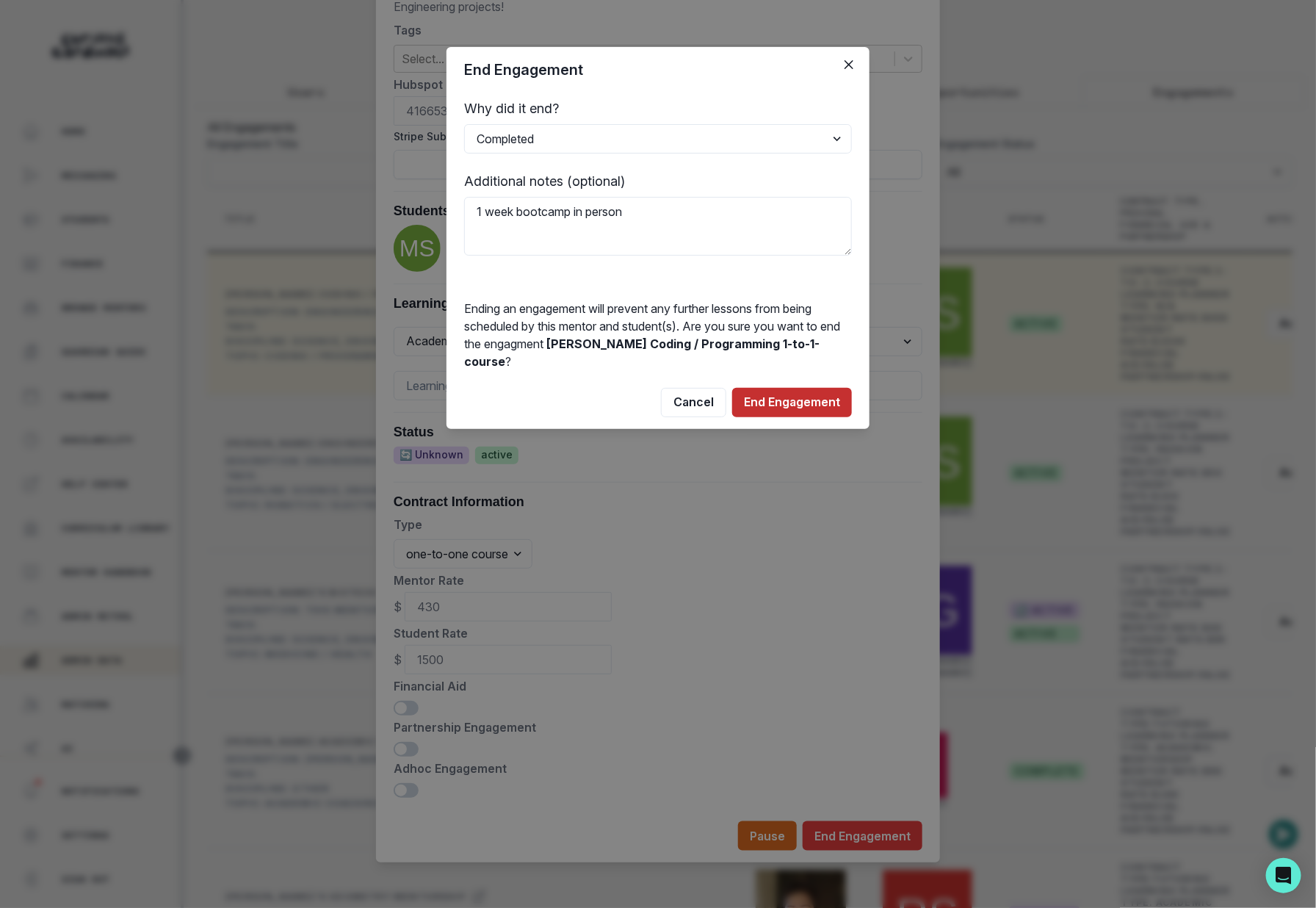
type textarea "1 week bootcamp in person"
click at [804, 396] on button "End Engagement" at bounding box center [792, 403] width 119 height 29
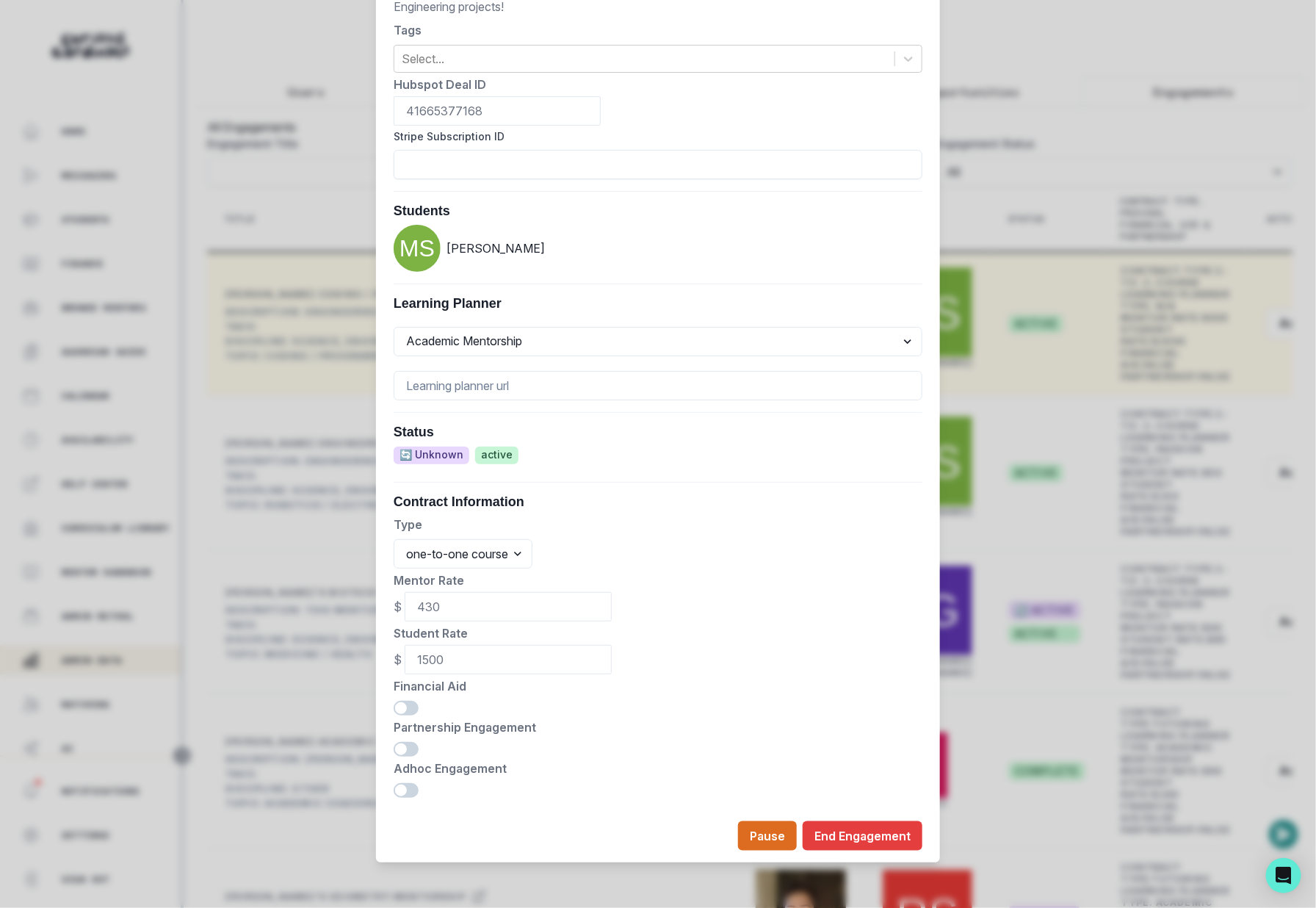
scroll to position [0, 0]
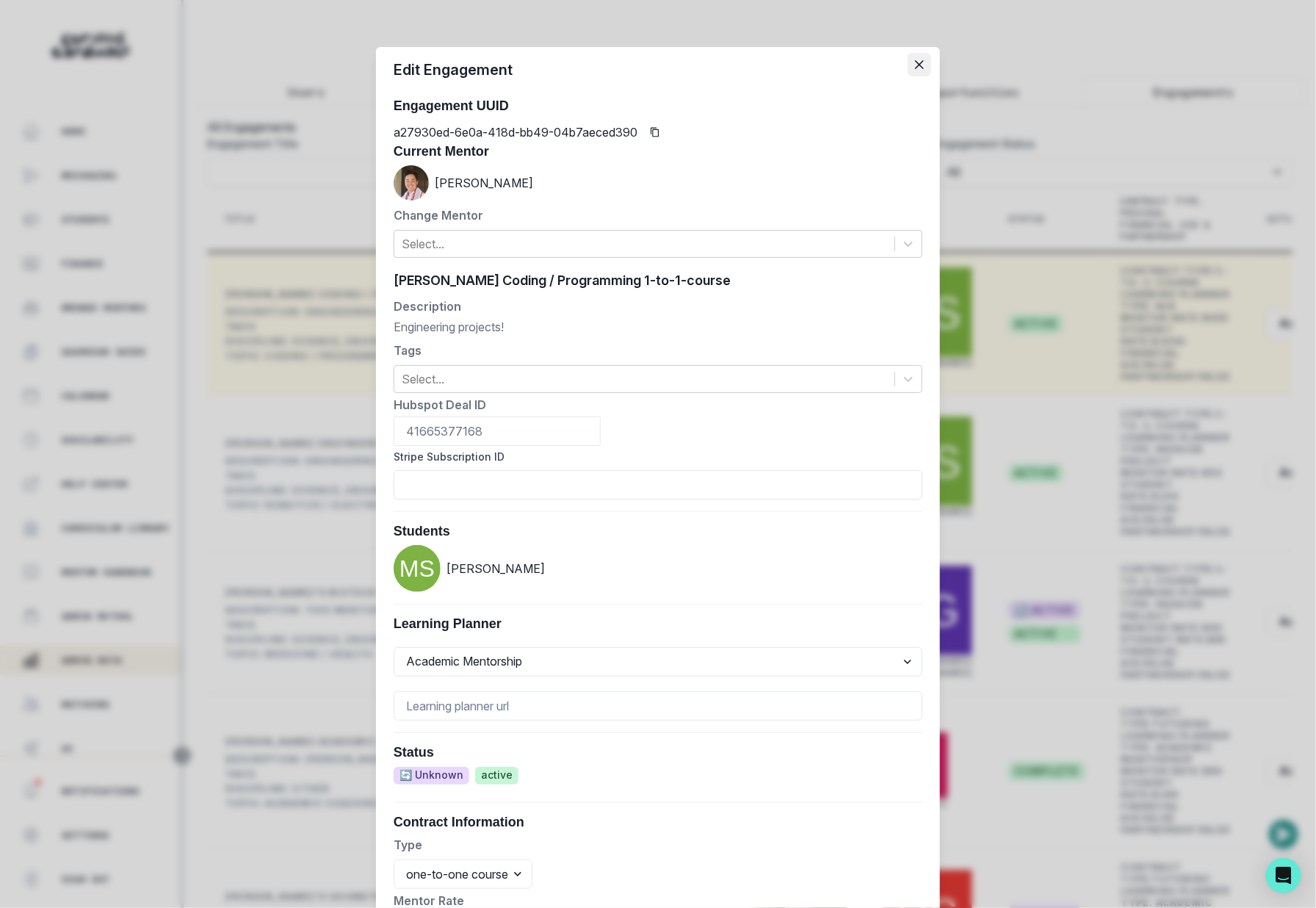
click at [922, 68] on icon "Close" at bounding box center [919, 64] width 9 height 9
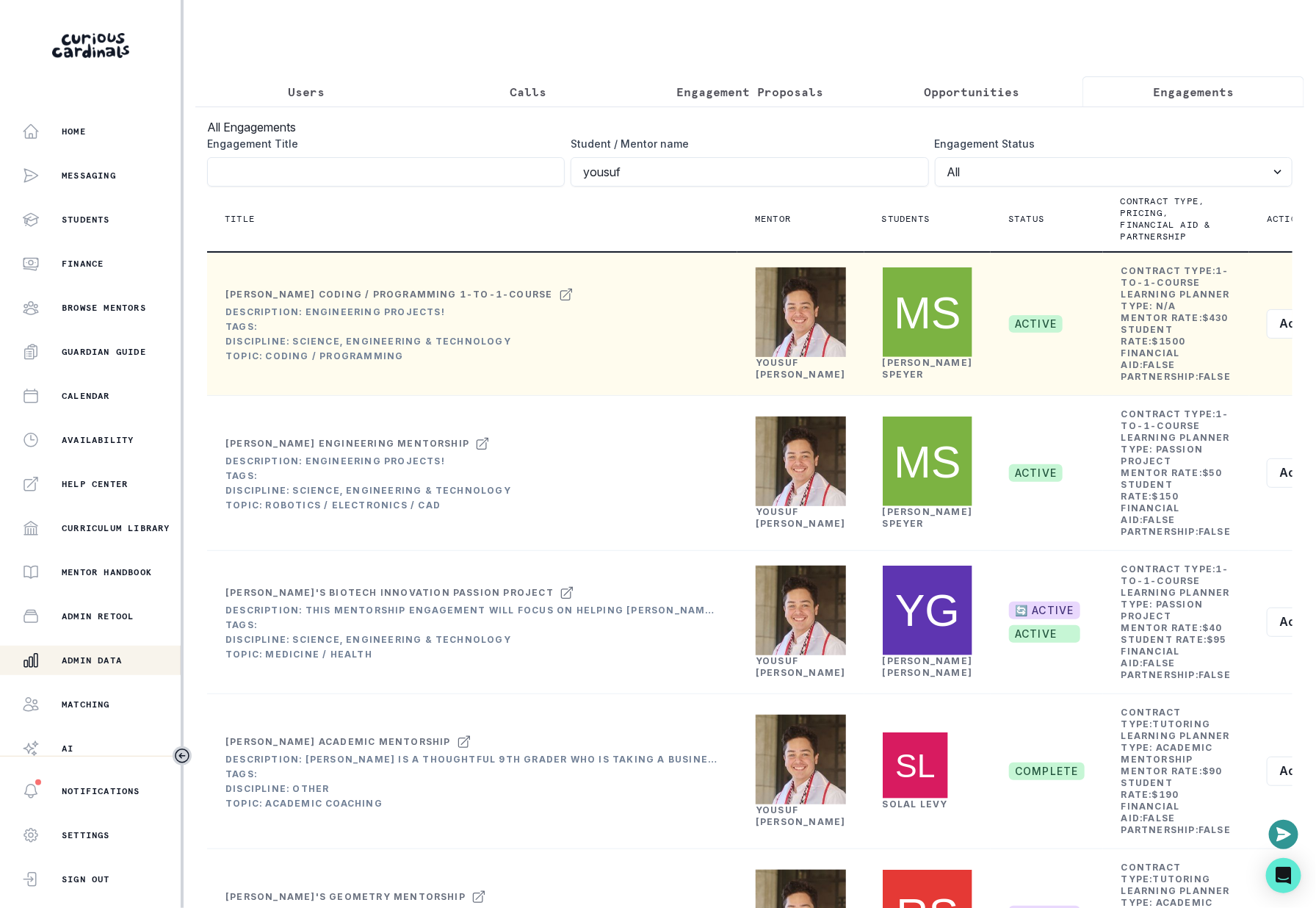
scroll to position [0, 4]
